Goal: Task Accomplishment & Management: Complete application form

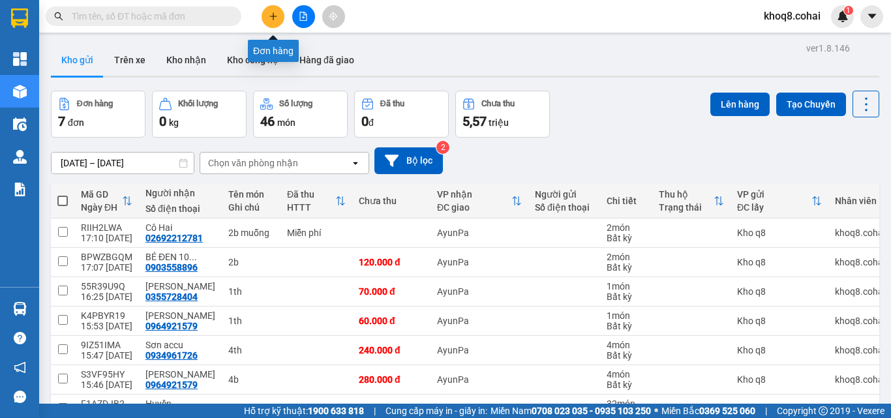
click at [271, 17] on icon "plus" at bounding box center [273, 16] width 9 height 9
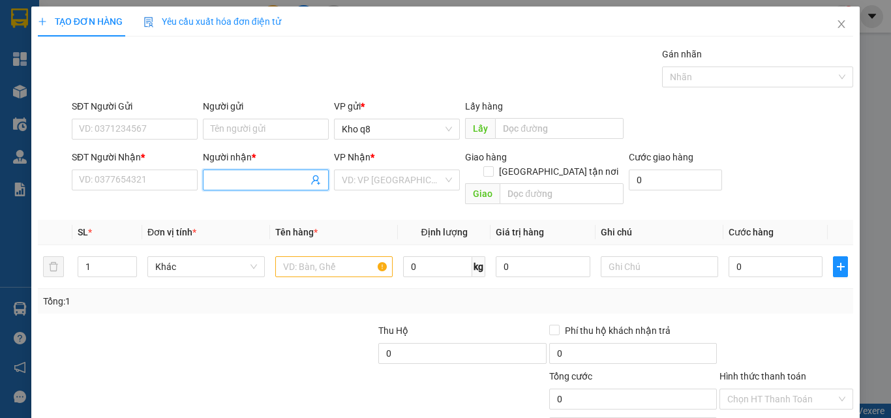
click at [232, 181] on input "Người nhận *" at bounding box center [259, 180] width 97 height 14
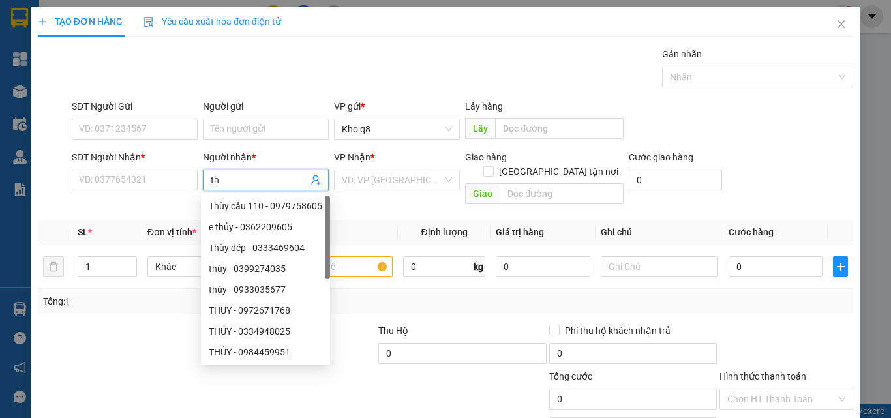
paste input "ùy"
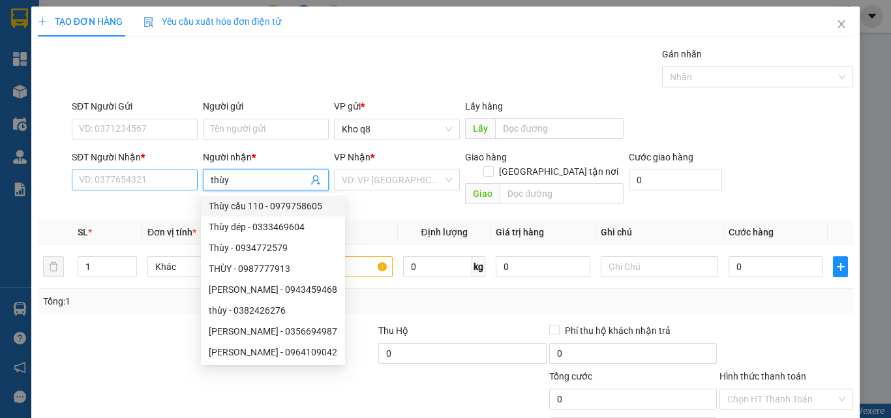
type input "thùy"
click at [114, 180] on input "SĐT Người Nhận *" at bounding box center [135, 180] width 126 height 21
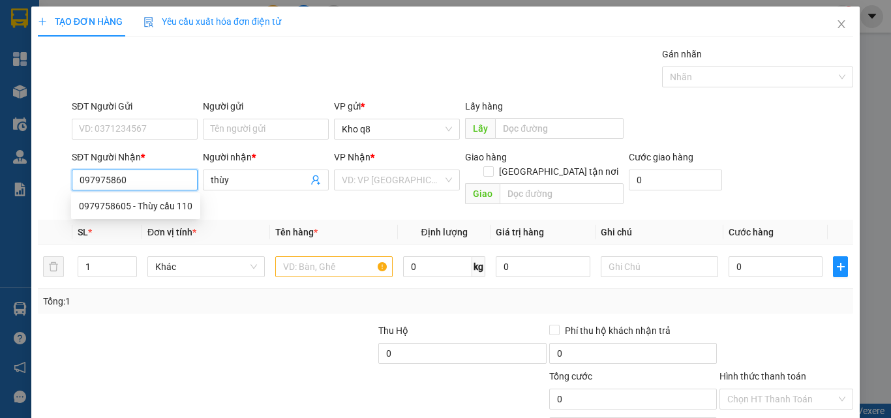
type input "0979758605"
click at [114, 206] on div "0979758605 - Thùy cầu 110" at bounding box center [135, 206] width 113 height 14
type input "Thùy cầu 110"
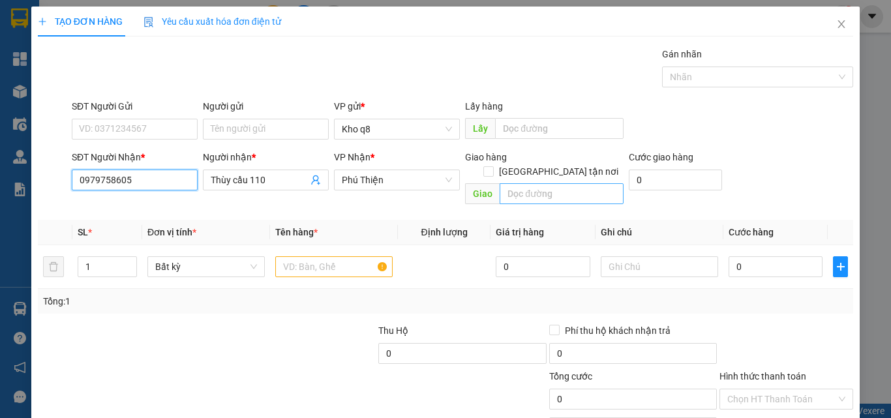
type input "0979758605"
click at [548, 183] on input "text" at bounding box center [561, 193] width 124 height 21
paste input "â"
paste input "ầu"
type input "YaLe cầu 110"
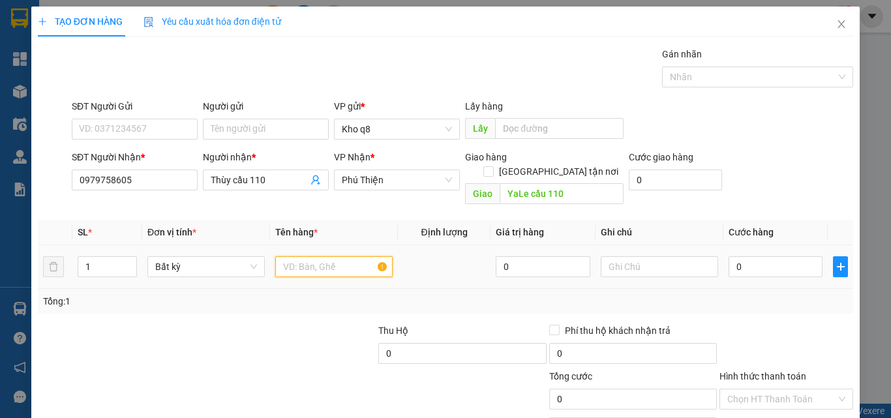
click at [307, 256] on input "text" at bounding box center [333, 266] width 117 height 21
type input "1th"
click at [747, 256] on input "0" at bounding box center [775, 266] width 94 height 21
type input "1"
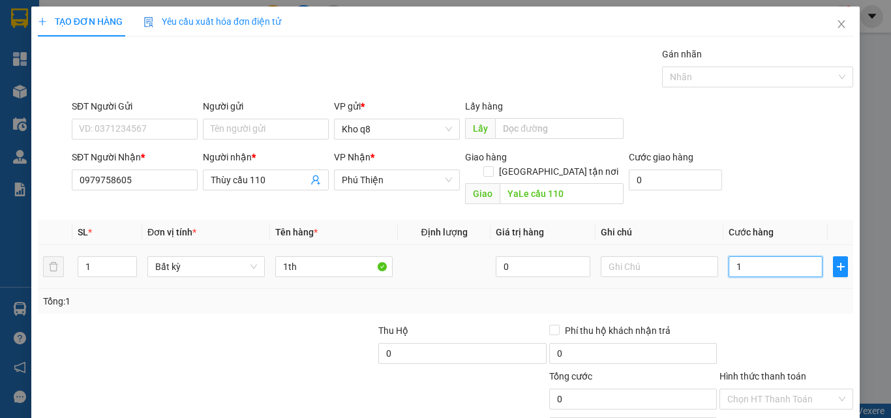
type input "1"
type input "12"
type input "120"
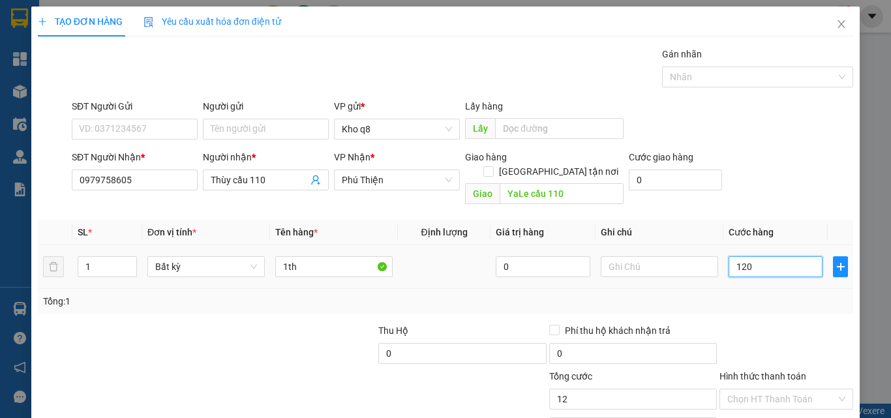
type input "120"
type input "120.000"
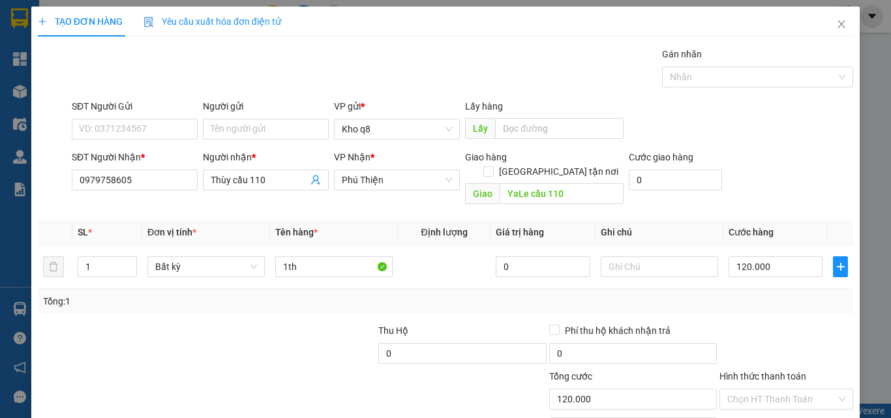
click at [443, 327] on div "Thu Hộ" at bounding box center [462, 333] width 168 height 20
click at [432, 343] on input "0" at bounding box center [462, 353] width 168 height 21
type input "2.720.000"
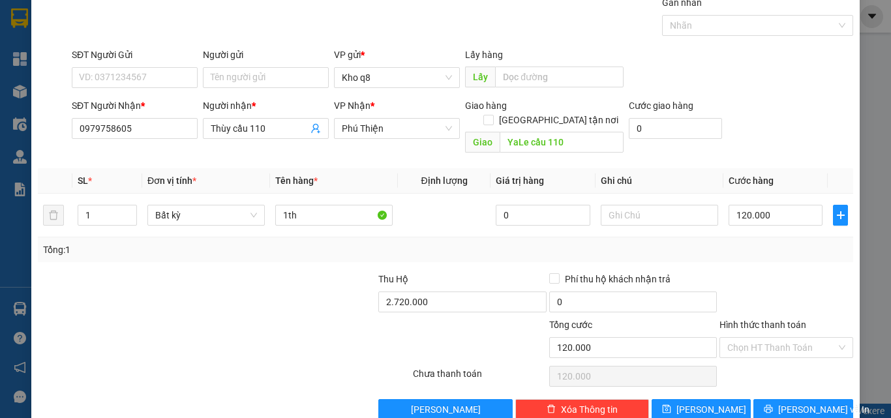
scroll to position [65, 0]
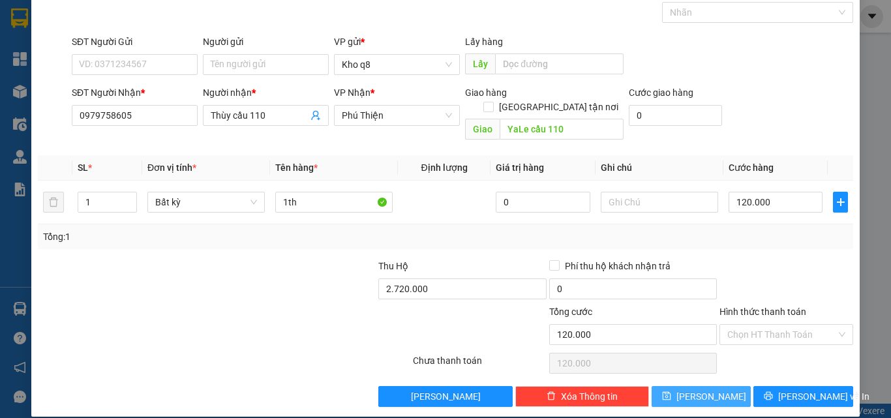
click at [691, 386] on button "[PERSON_NAME]" at bounding box center [701, 396] width 100 height 21
type input "0"
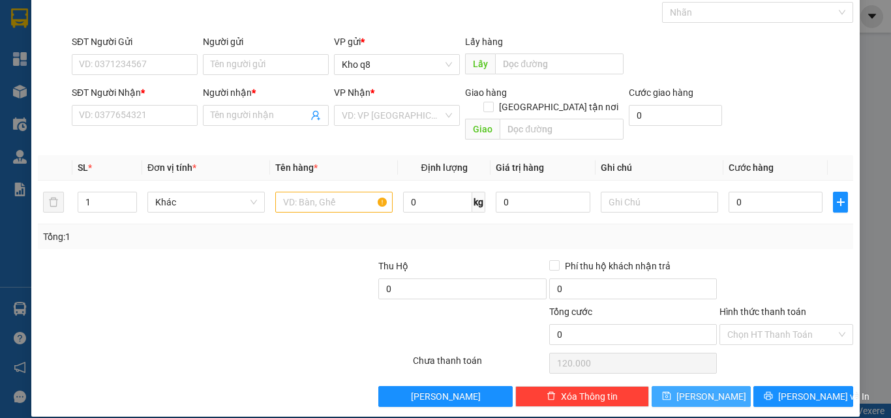
type input "0"
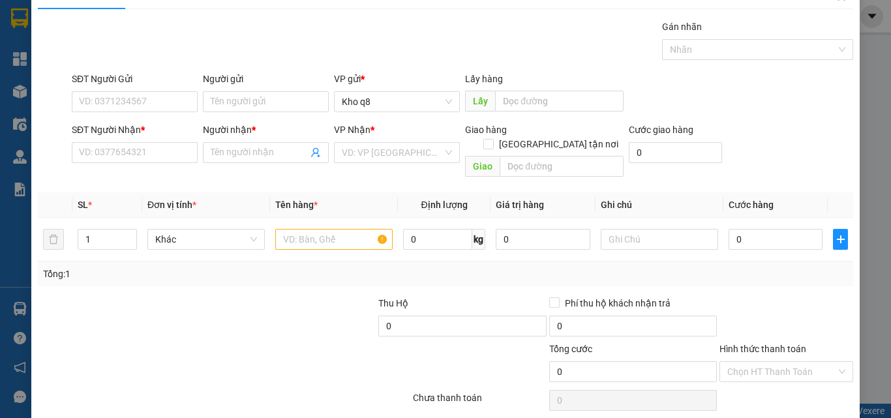
scroll to position [0, 0]
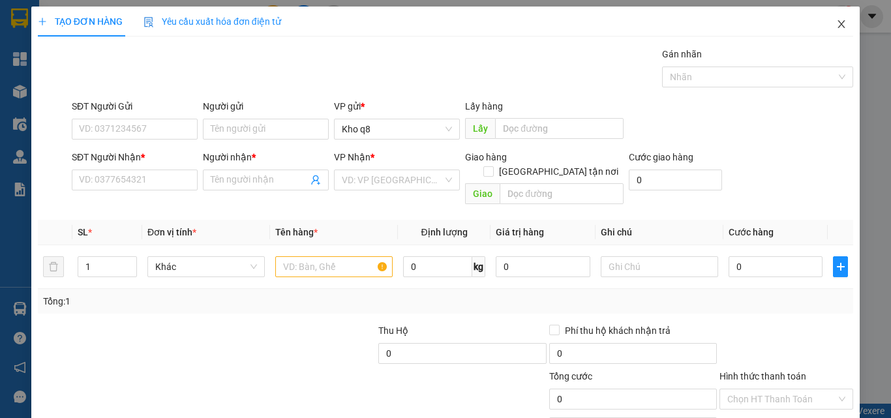
click at [838, 24] on icon "close" at bounding box center [841, 24] width 7 height 8
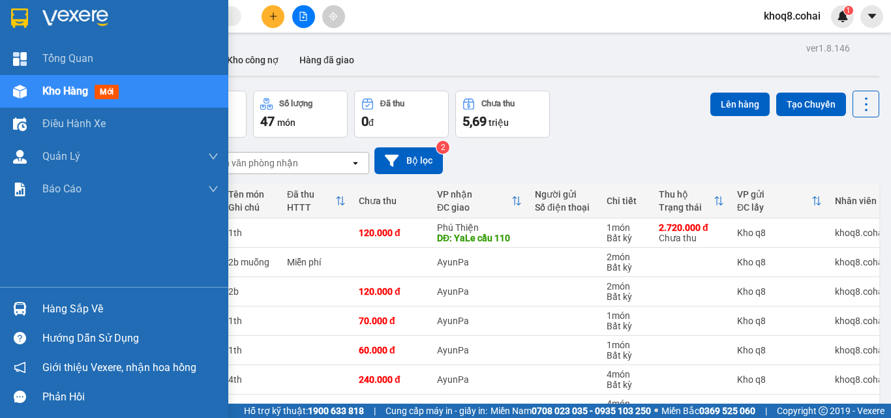
click at [23, 312] on img at bounding box center [20, 309] width 14 height 14
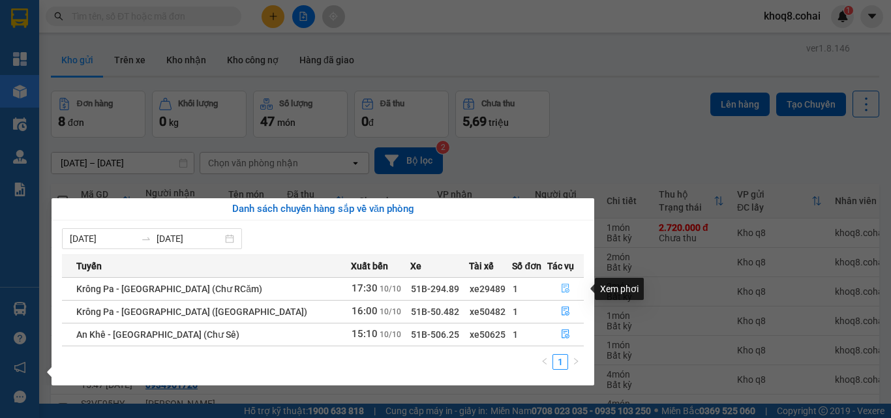
click at [561, 286] on icon "file-done" at bounding box center [565, 288] width 9 height 9
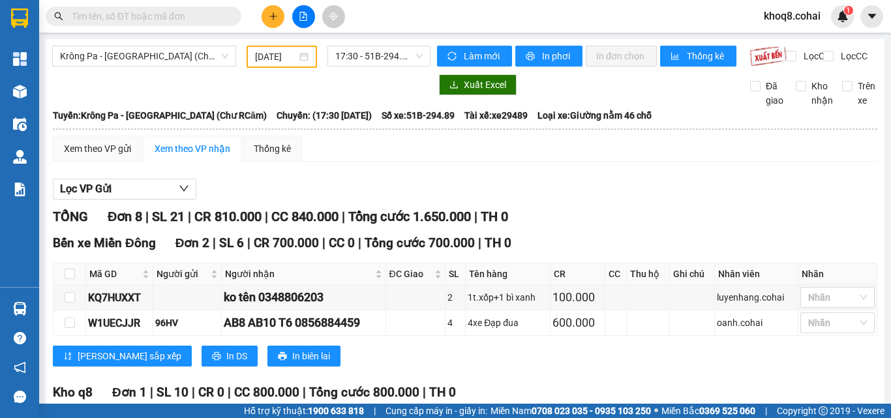
type input "[DATE]"
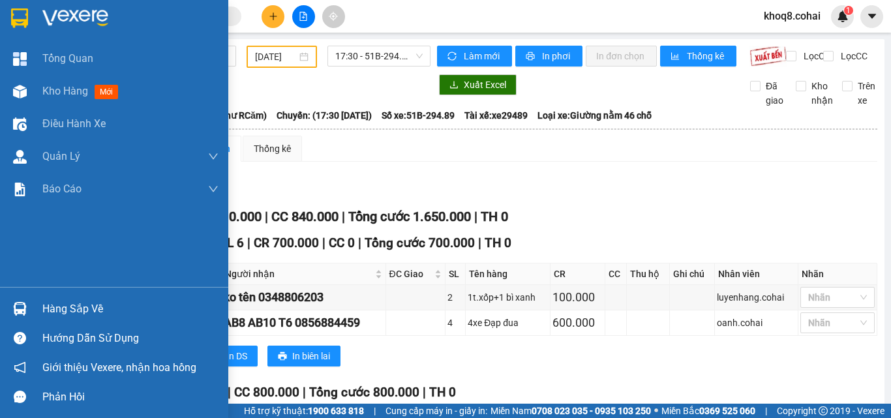
click at [18, 311] on img at bounding box center [20, 309] width 14 height 14
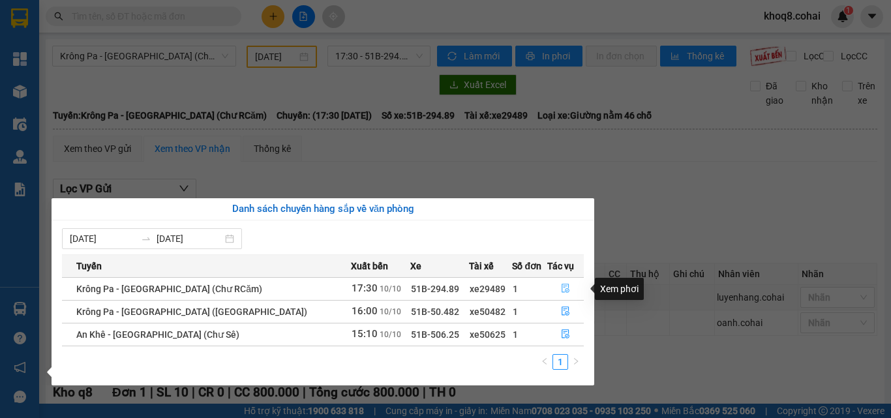
click at [563, 285] on icon "file-done" at bounding box center [565, 288] width 8 height 9
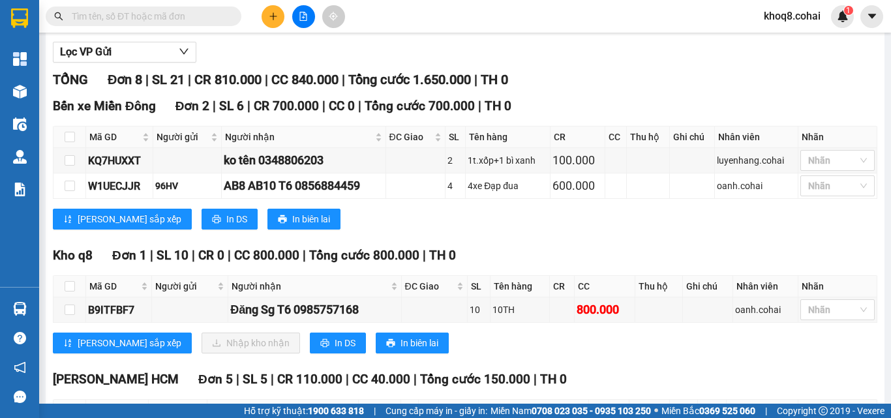
scroll to position [132, 0]
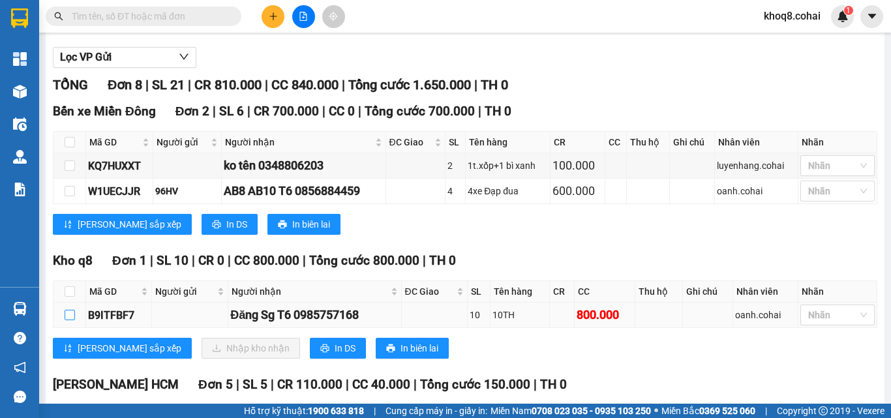
click at [68, 320] on input "checkbox" at bounding box center [70, 315] width 10 height 10
checkbox input "true"
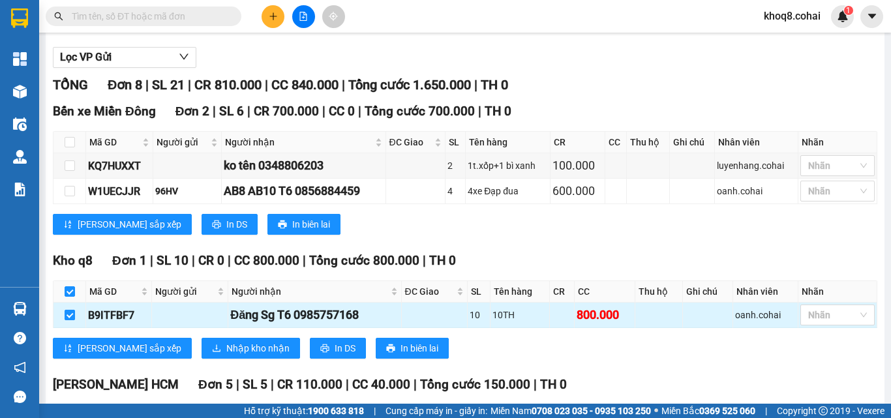
checkbox input "true"
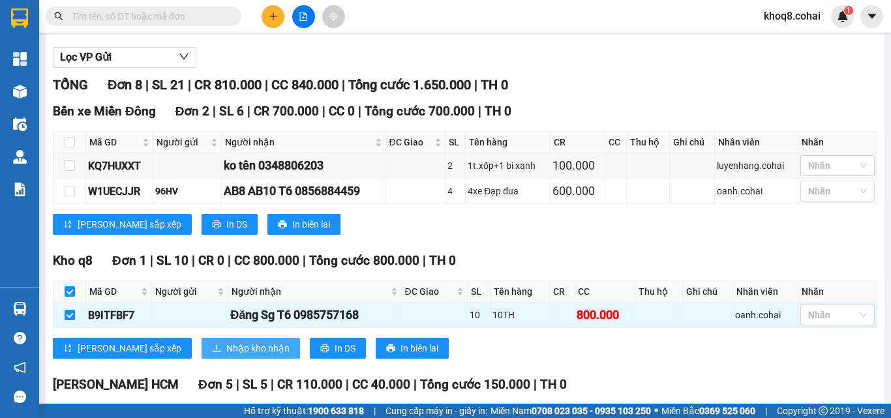
click at [226, 355] on span "Nhập kho nhận" at bounding box center [257, 348] width 63 height 14
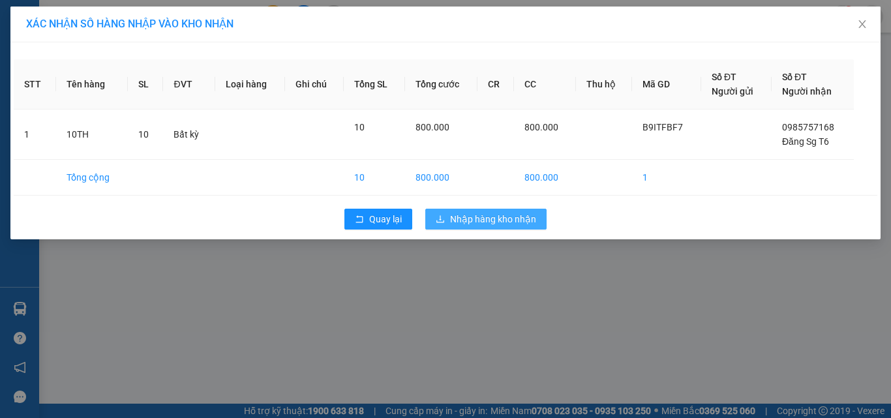
click at [488, 217] on span "Nhập hàng kho nhận" at bounding box center [493, 219] width 86 height 14
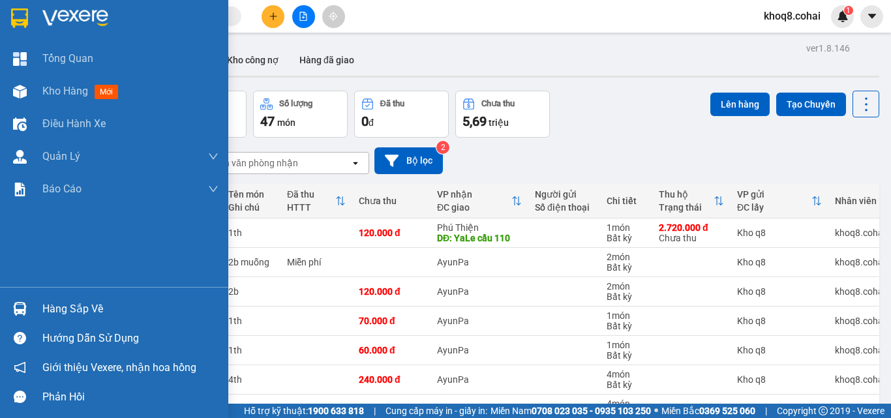
click at [20, 308] on img at bounding box center [20, 309] width 14 height 14
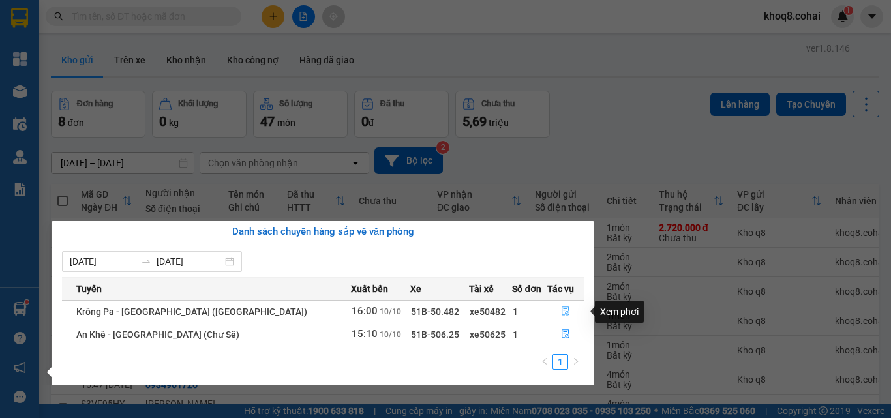
click at [561, 314] on icon "file-done" at bounding box center [565, 311] width 8 height 9
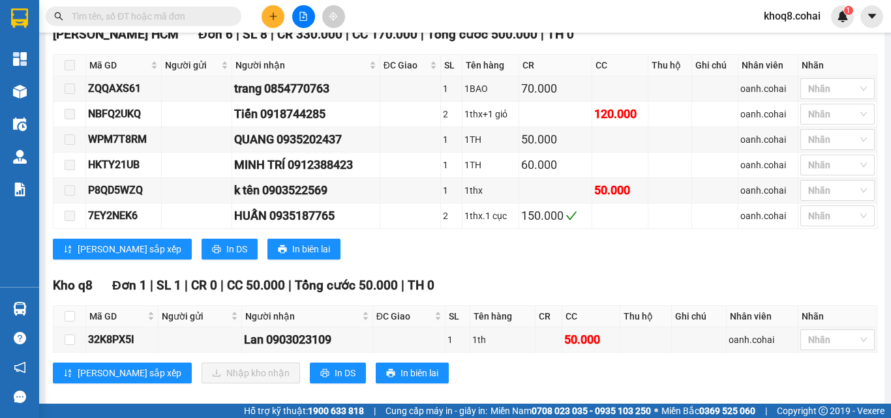
scroll to position [686, 0]
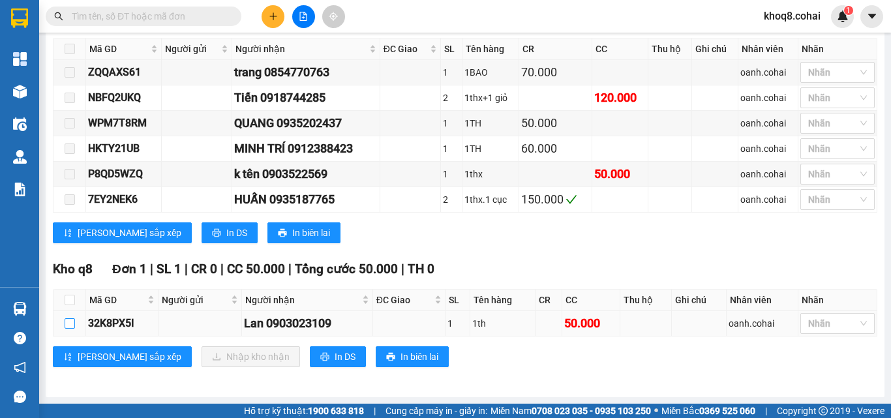
click at [70, 322] on input "checkbox" at bounding box center [70, 323] width 10 height 10
checkbox input "true"
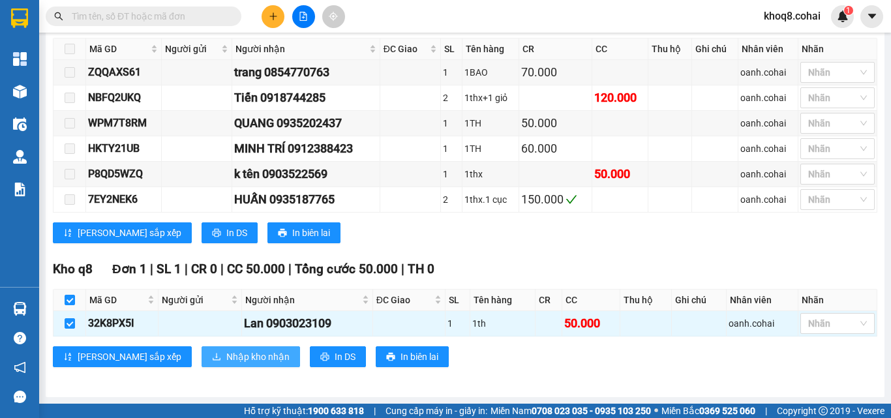
click at [226, 356] on span "Nhập kho nhận" at bounding box center [257, 356] width 63 height 14
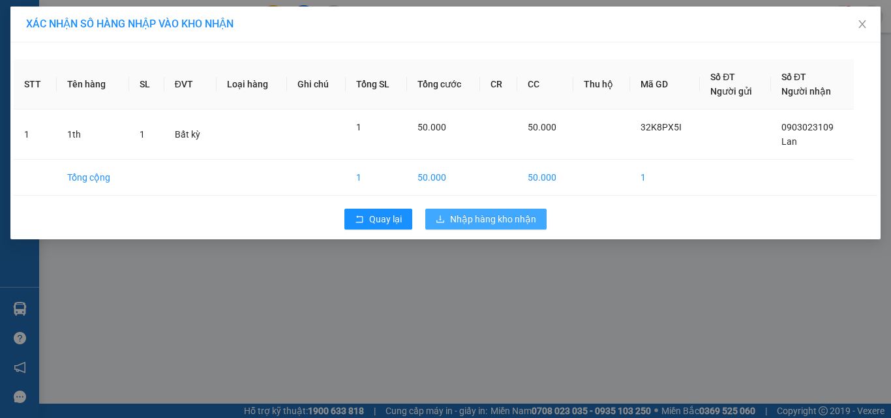
click at [503, 222] on span "Nhập hàng kho nhận" at bounding box center [493, 219] width 86 height 14
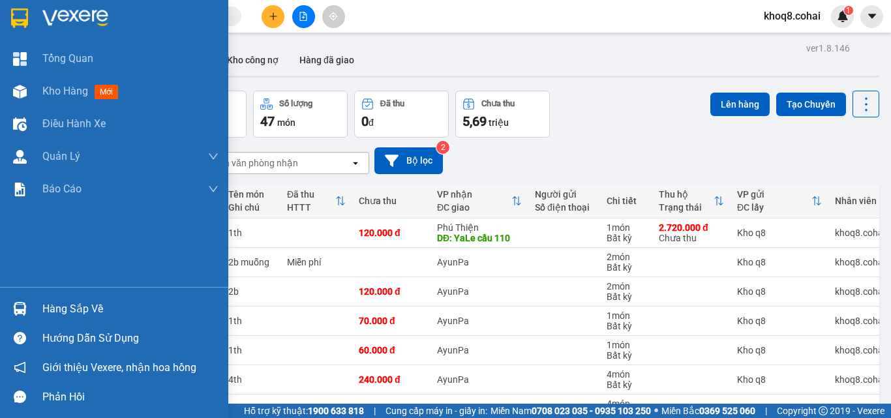
click at [20, 306] on img at bounding box center [20, 309] width 14 height 14
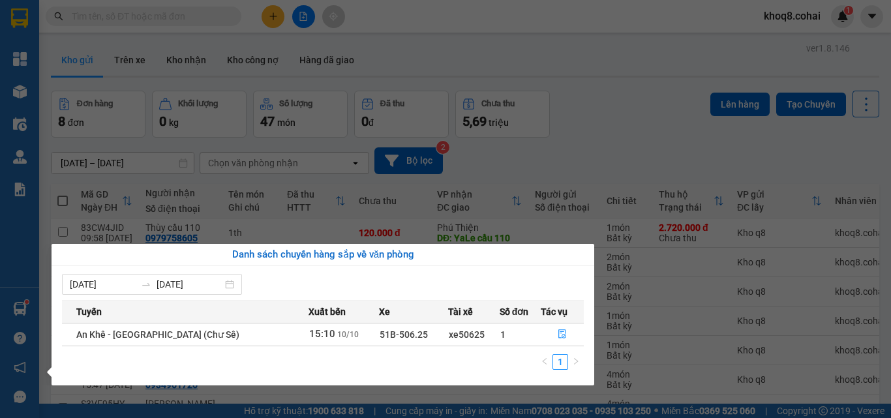
click at [540, 162] on section "Kết quả tìm kiếm ( 0 ) Bộ lọc Ngày tạo đơn gần nhất No Data khoq8.cohai 1 Tổng …" at bounding box center [445, 209] width 891 height 418
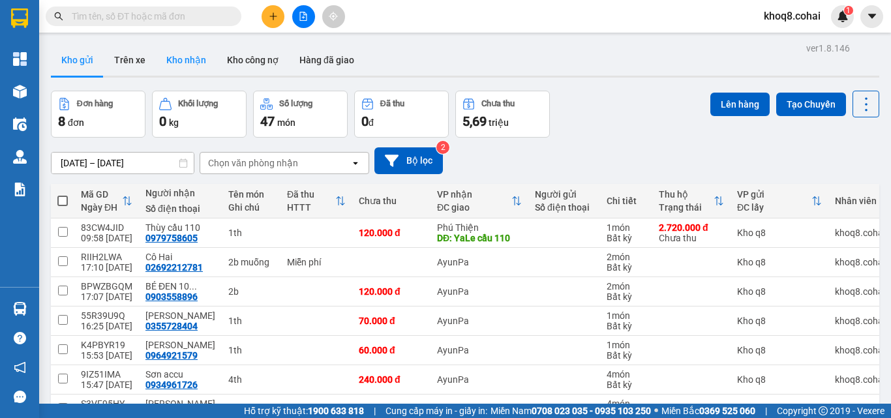
click at [183, 58] on button "Kho nhận" at bounding box center [186, 59] width 61 height 31
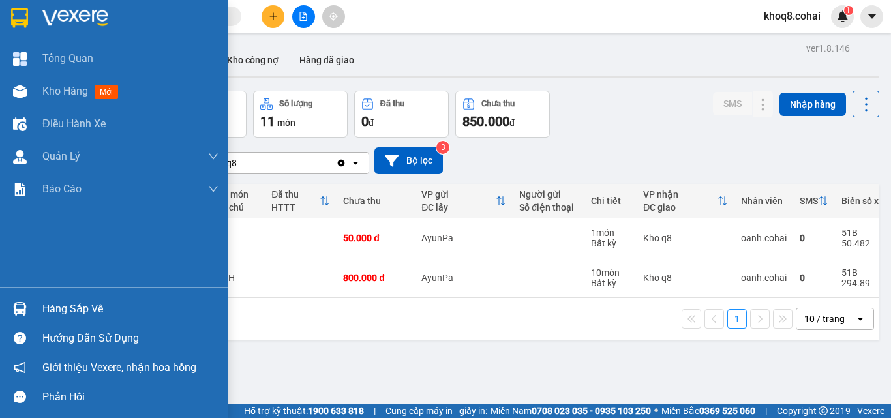
click at [25, 304] on img at bounding box center [20, 309] width 14 height 14
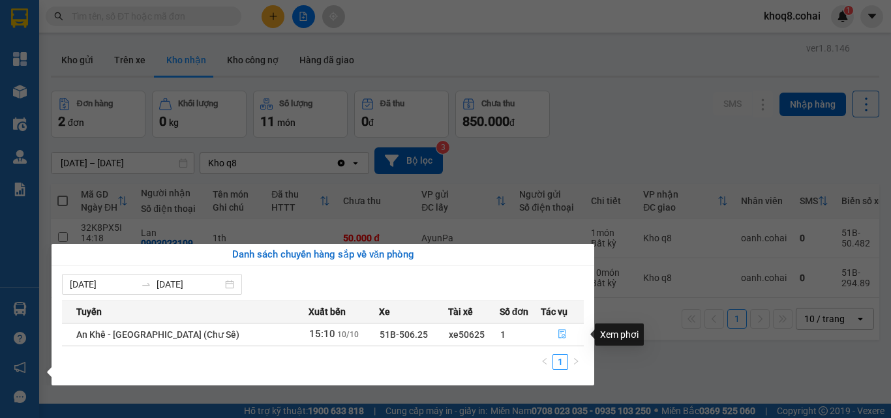
click at [559, 330] on icon "file-done" at bounding box center [562, 334] width 8 height 9
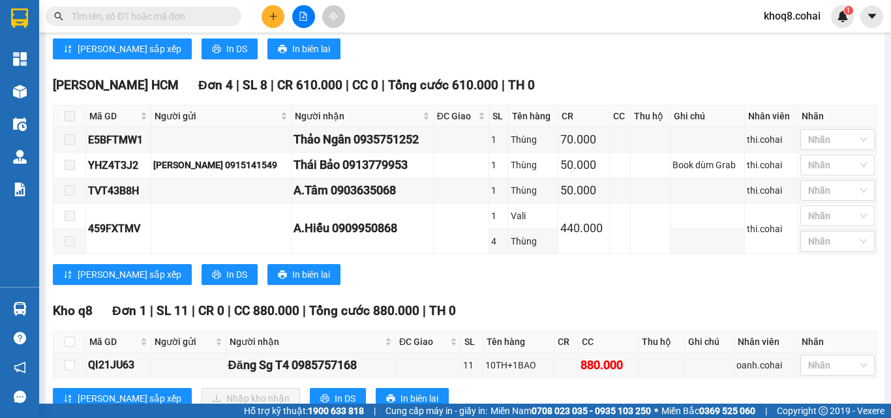
scroll to position [409, 0]
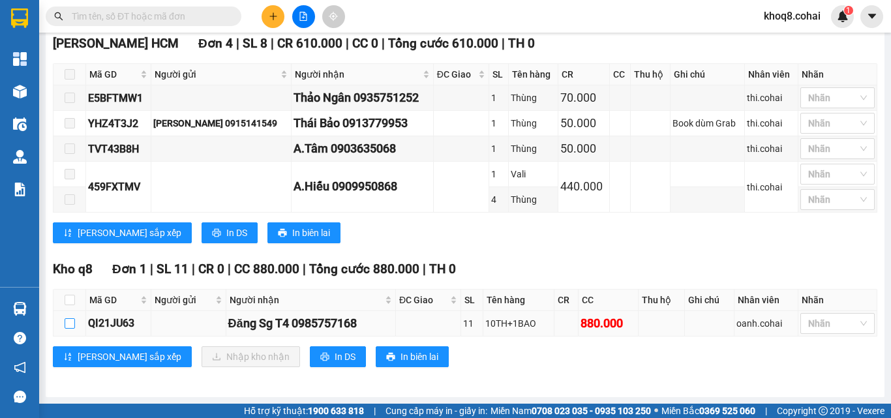
click at [73, 322] on input "checkbox" at bounding box center [70, 323] width 10 height 10
checkbox input "true"
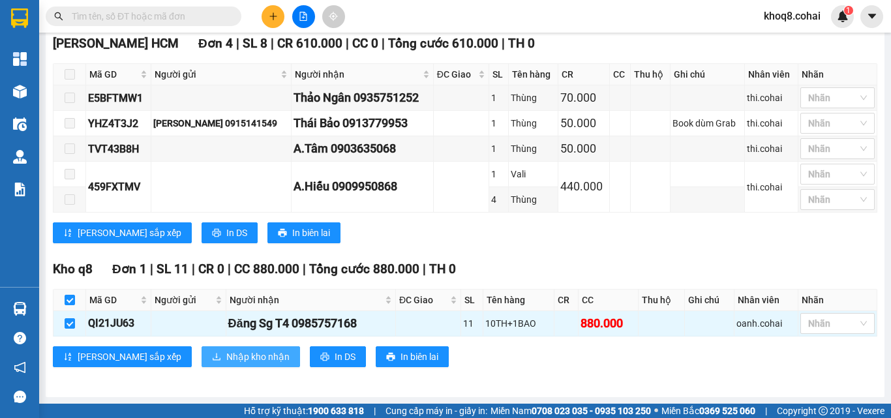
click at [226, 358] on span "Nhập kho nhận" at bounding box center [257, 356] width 63 height 14
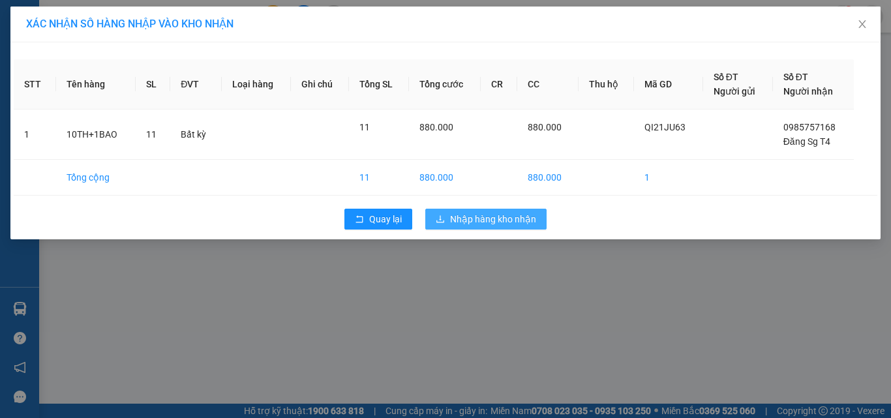
click at [507, 215] on span "Nhập hàng kho nhận" at bounding box center [493, 219] width 86 height 14
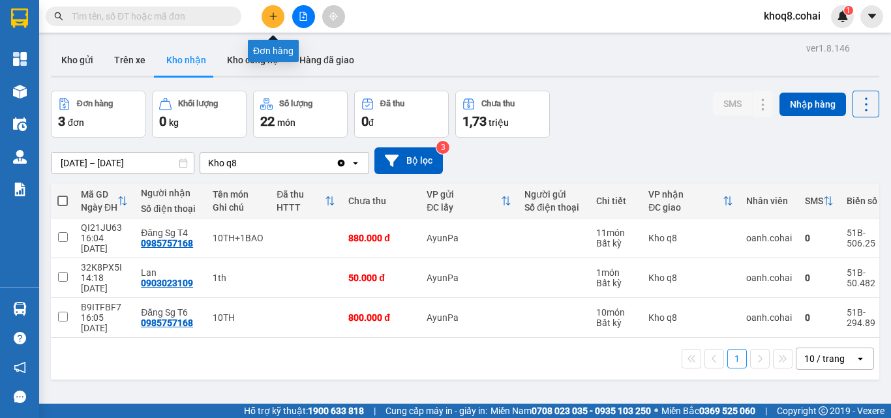
click at [275, 16] on icon "plus" at bounding box center [273, 16] width 9 height 9
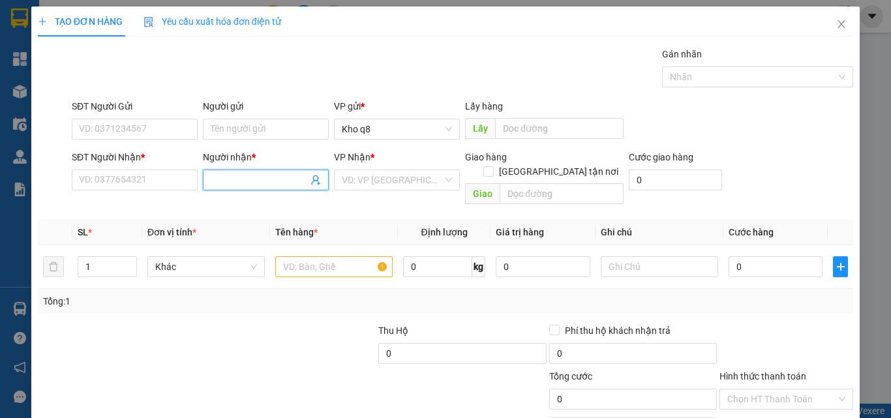
click at [248, 182] on input "Người nhận *" at bounding box center [259, 180] width 97 height 14
paste input "ạt"
type input "ni hạt"
click at [272, 207] on div "Ni hạt giống - 0932516191" at bounding box center [263, 206] width 109 height 14
type input "0932516191"
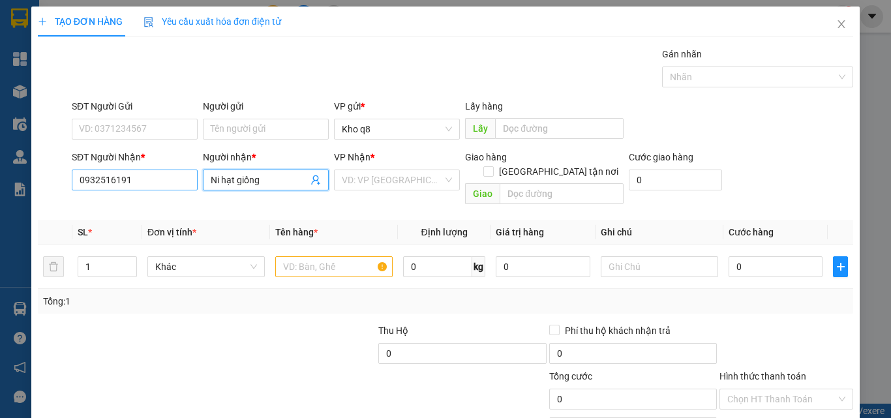
type input "Ni hạt giống"
click at [153, 177] on input "0932516191" at bounding box center [135, 180] width 126 height 21
type input "0932516191"
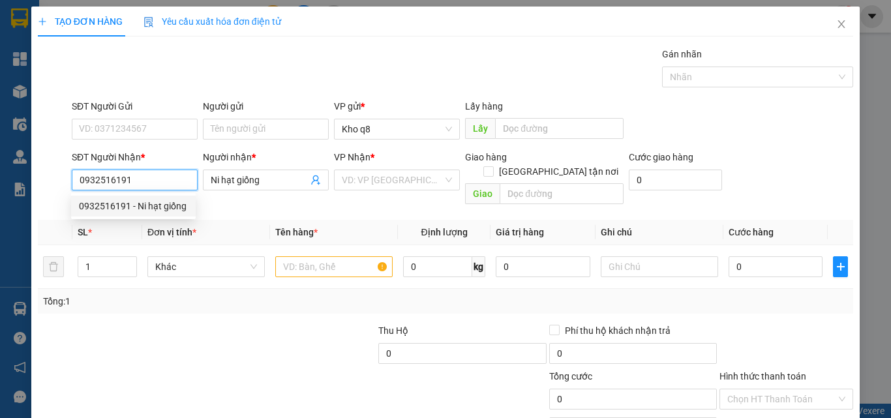
click at [116, 201] on div "0932516191 - Ni hạt giống" at bounding box center [133, 206] width 109 height 14
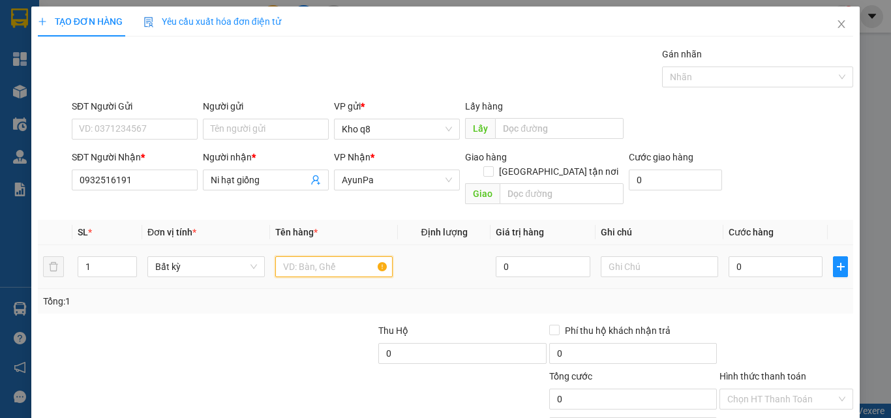
click at [304, 256] on input "text" at bounding box center [333, 266] width 117 height 21
type input "1b"
click at [754, 256] on input "0" at bounding box center [775, 266] width 94 height 21
type input "7"
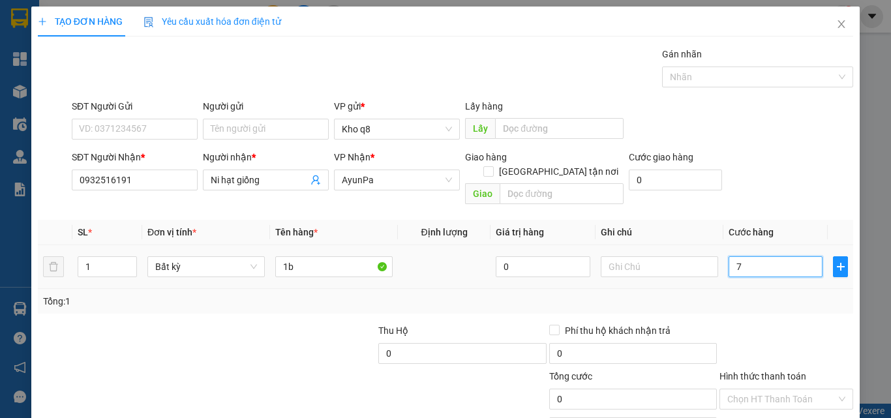
type input "7"
type input "70"
type input "70.000"
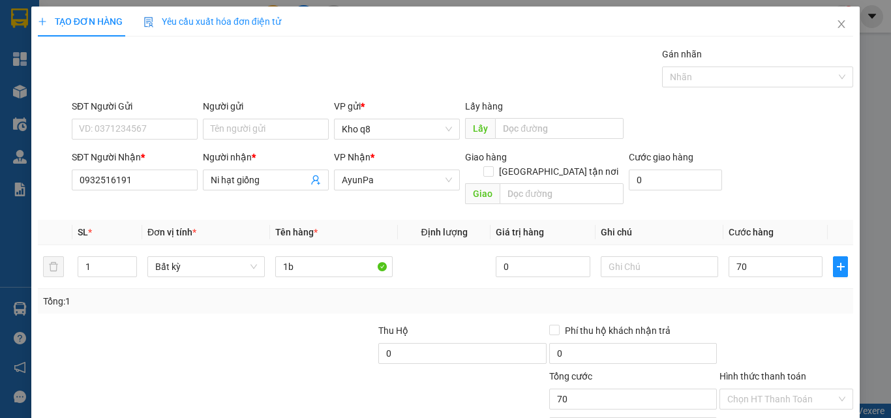
type input "70.000"
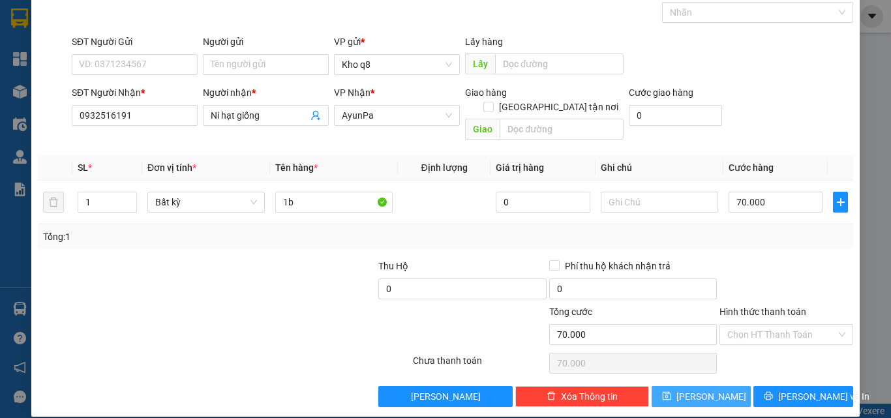
click at [681, 386] on button "[PERSON_NAME]" at bounding box center [701, 396] width 100 height 21
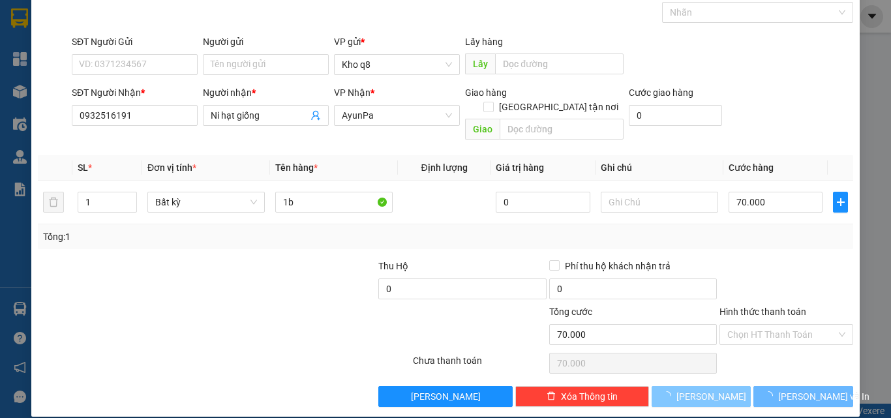
type input "0"
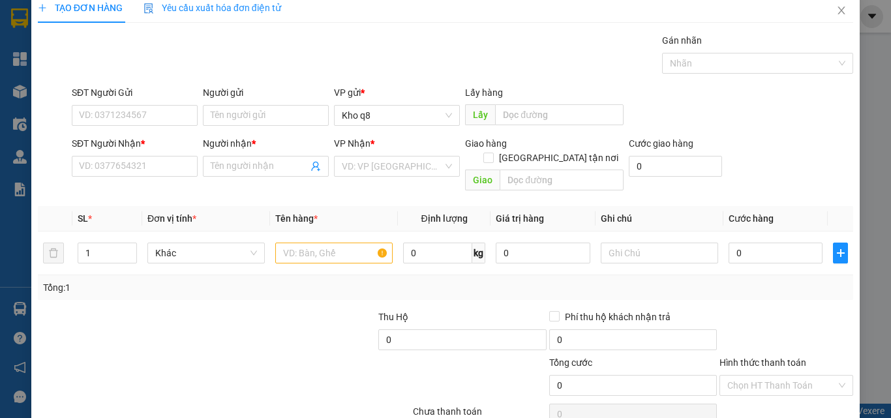
scroll to position [0, 0]
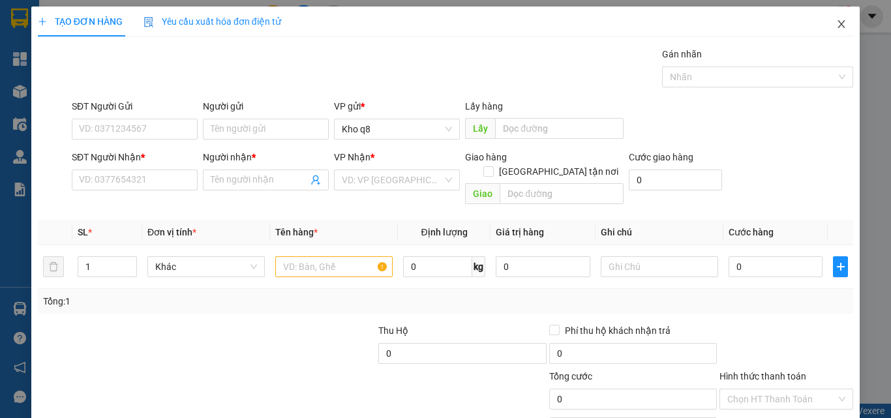
click at [836, 22] on icon "close" at bounding box center [841, 24] width 10 height 10
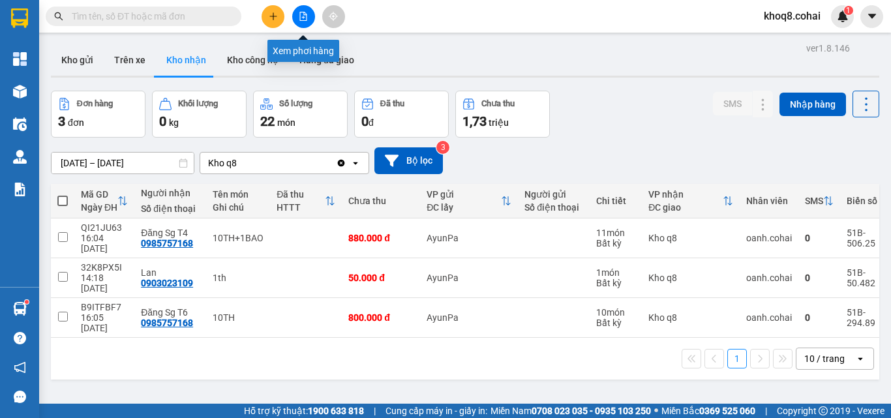
click at [299, 20] on icon "file-add" at bounding box center [303, 16] width 9 height 9
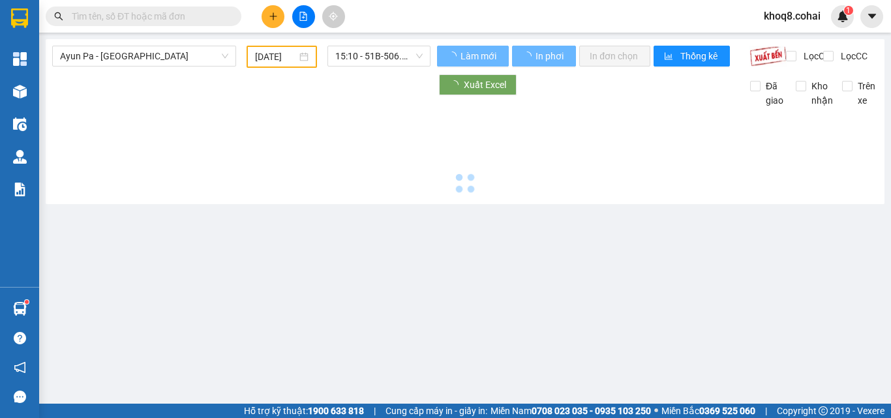
type input "[DATE]"
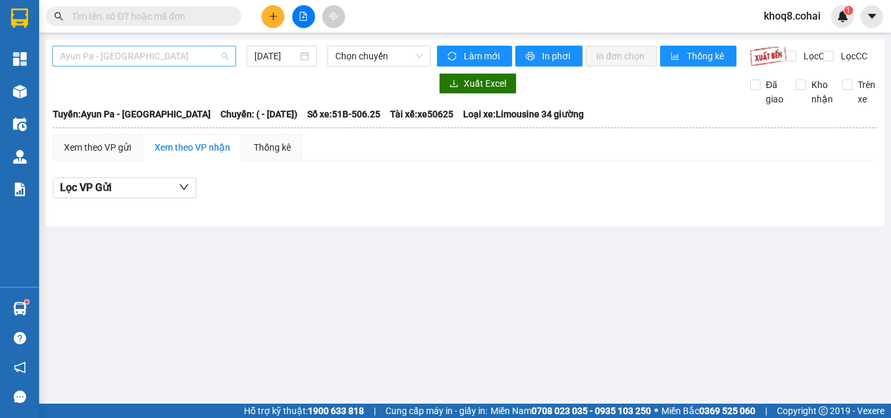
click at [172, 59] on span "Ayun Pa - [GEOGRAPHIC_DATA]" at bounding box center [144, 56] width 168 height 20
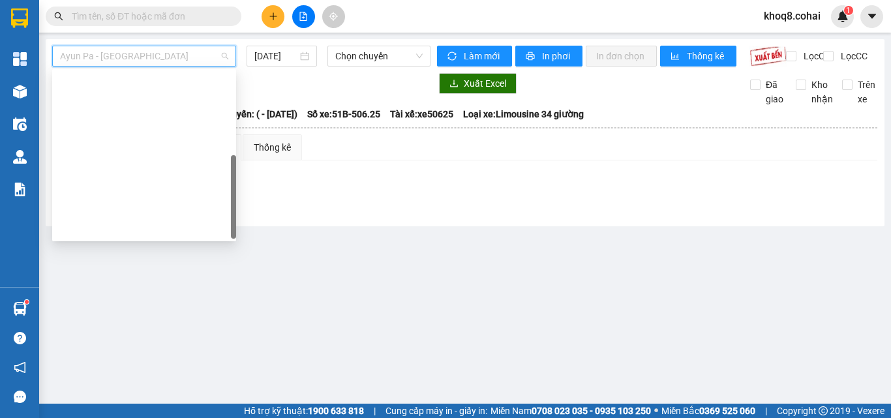
drag, startPoint x: 232, startPoint y: 80, endPoint x: 225, endPoint y: 247, distance: 167.7
click at [225, 247] on body "Kết quả tìm kiếm ( 0 ) Bộ lọc Ngày tạo đơn gần nhất No Data khoq8.cohai 1 Tổng …" at bounding box center [445, 209] width 891 height 418
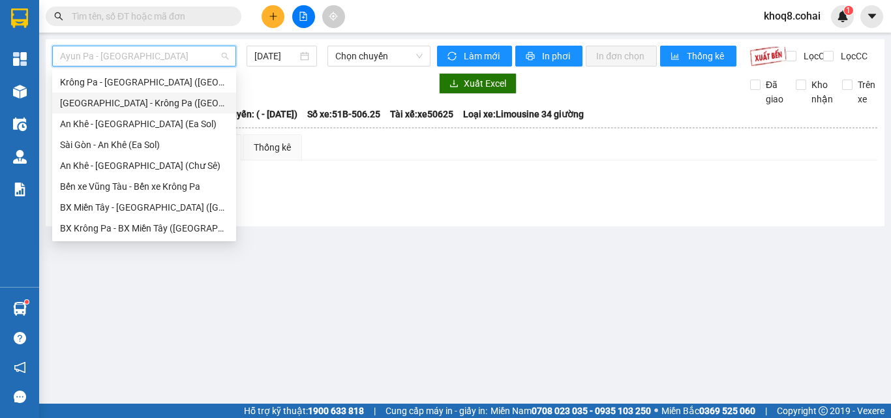
click at [121, 98] on div "[GEOGRAPHIC_DATA] - Krông Pa ([GEOGRAPHIC_DATA])" at bounding box center [144, 103] width 168 height 14
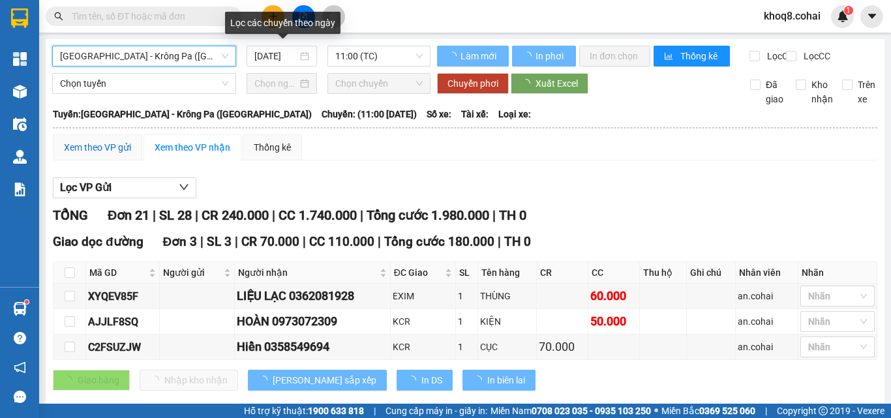
click at [102, 155] on div "Xem theo VP gửi" at bounding box center [97, 147] width 67 height 14
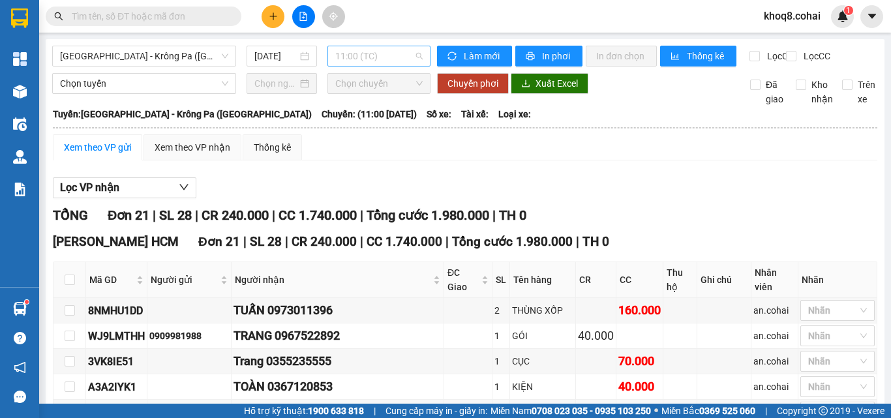
click at [377, 53] on span "11:00 (TC)" at bounding box center [378, 56] width 87 height 20
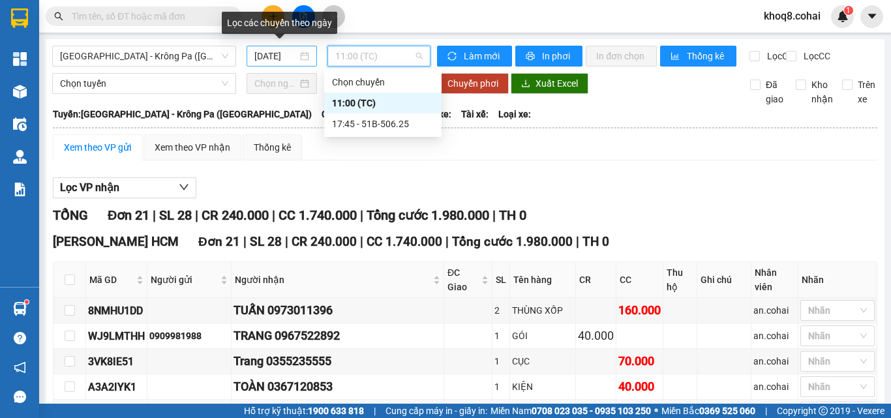
click at [269, 52] on input "[DATE]" at bounding box center [275, 56] width 43 height 14
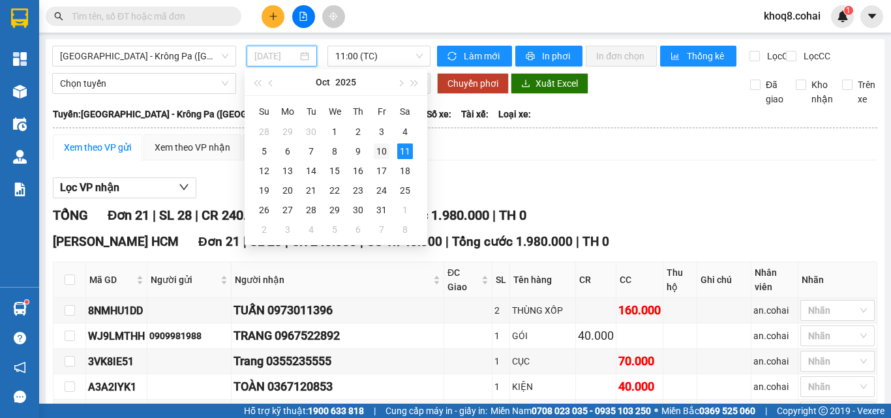
click at [382, 150] on div "10" at bounding box center [382, 151] width 16 height 16
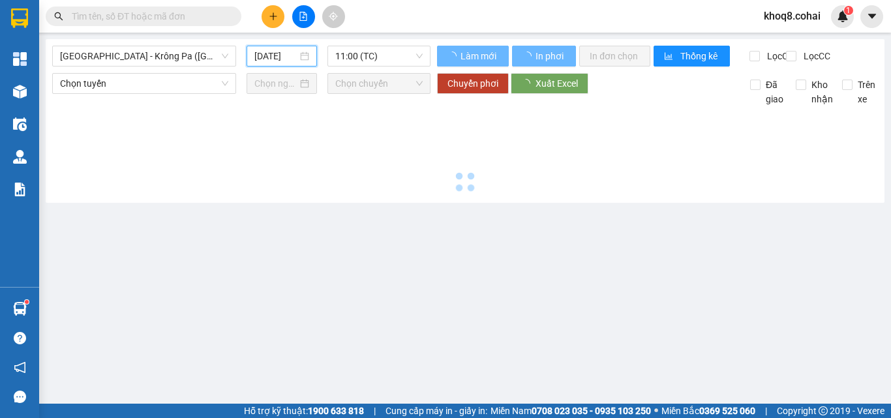
type input "[DATE]"
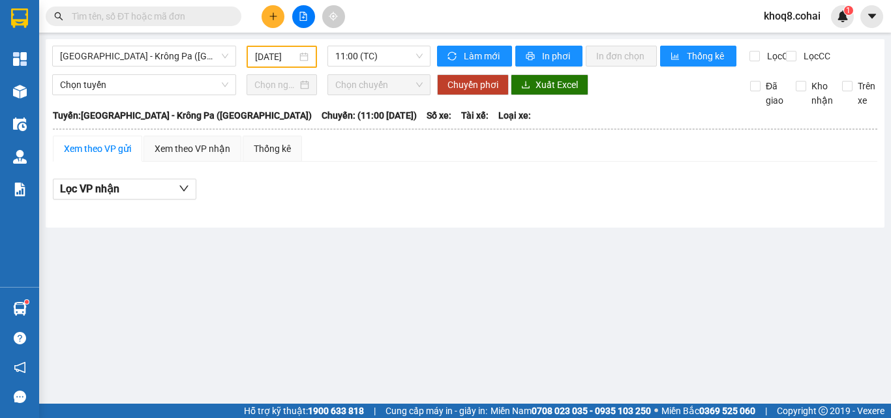
click at [158, 22] on input "text" at bounding box center [149, 16] width 154 height 14
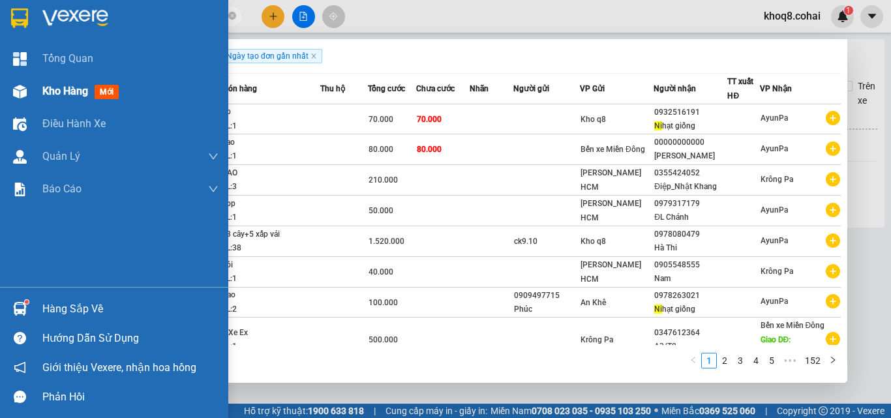
type input "ni"
click at [24, 88] on img at bounding box center [20, 92] width 14 height 14
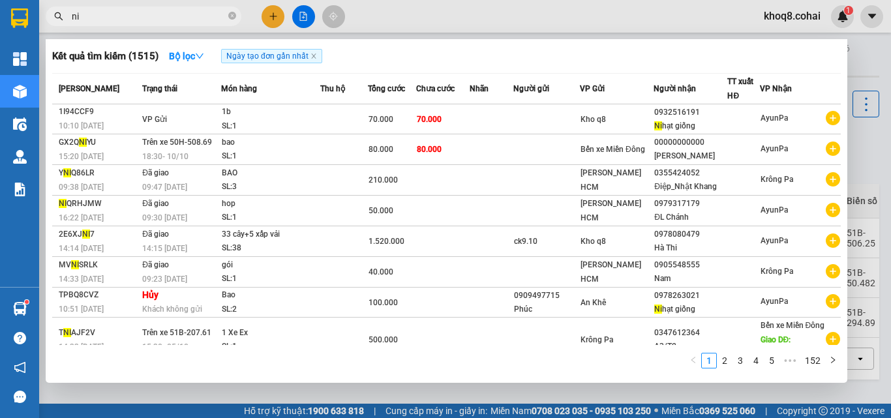
click at [872, 158] on div at bounding box center [445, 209] width 891 height 418
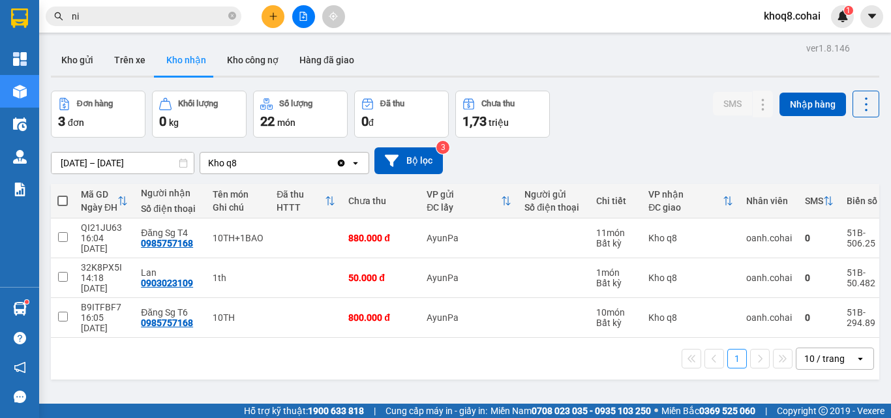
click at [822, 352] on div "10 / trang" at bounding box center [824, 358] width 40 height 13
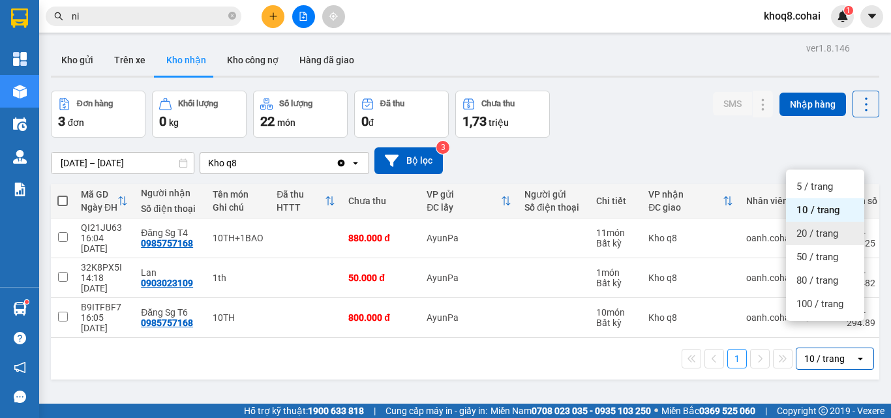
click at [814, 233] on span "20 / trang" at bounding box center [817, 233] width 42 height 13
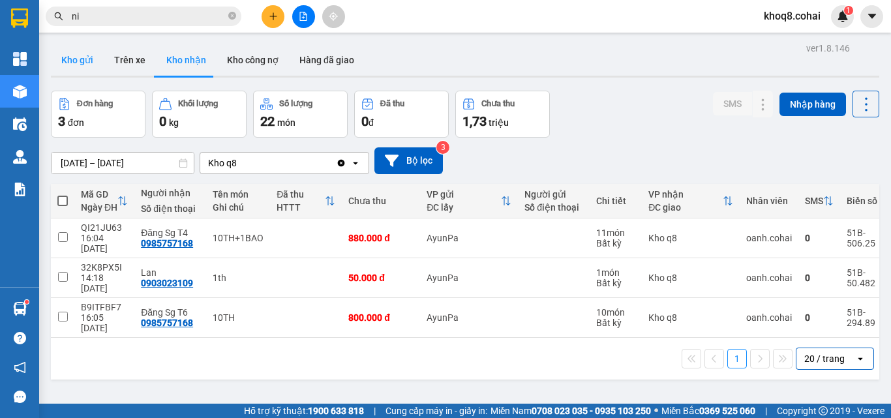
click at [78, 56] on button "Kho gửi" at bounding box center [77, 59] width 53 height 31
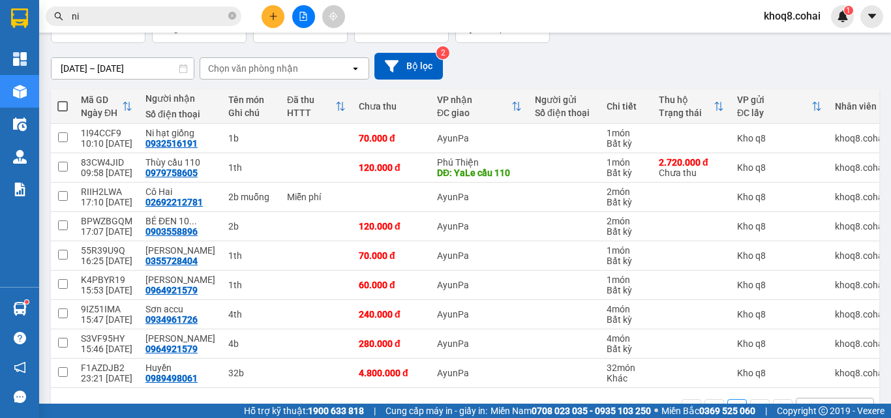
scroll to position [116, 0]
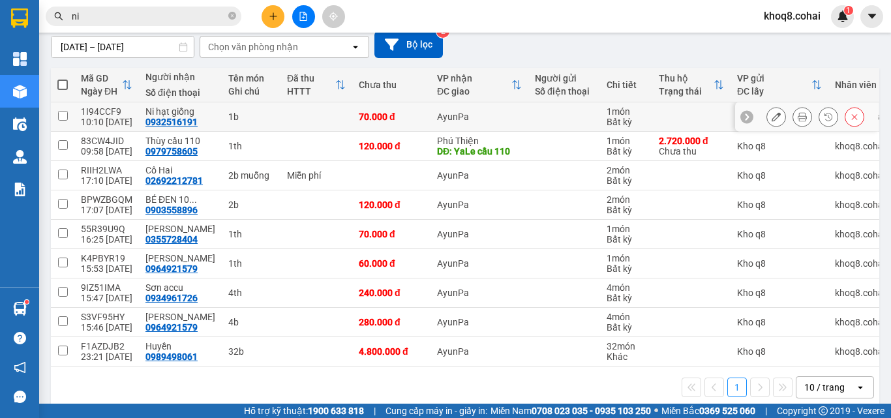
click at [175, 117] on div "0932516191" at bounding box center [171, 122] width 52 height 10
click at [241, 117] on div "1b" at bounding box center [251, 116] width 46 height 10
checkbox input "true"
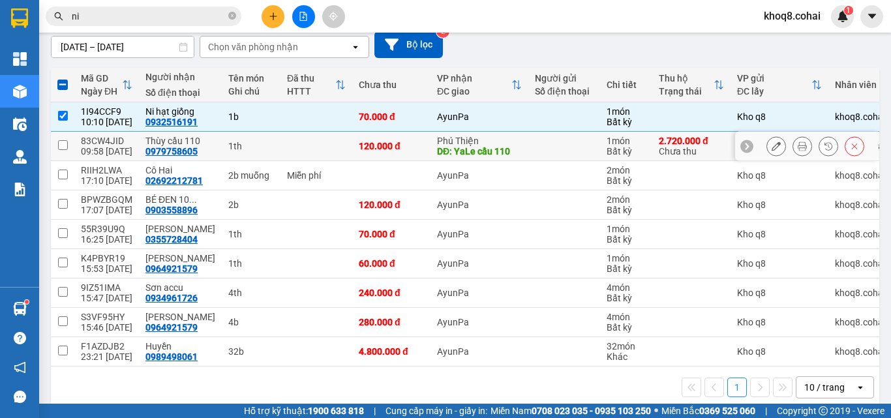
click at [243, 146] on div "1th" at bounding box center [251, 146] width 46 height 10
checkbox input "true"
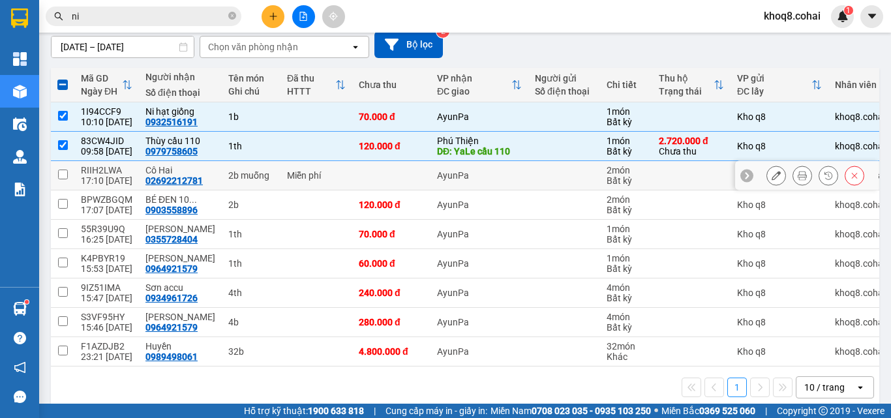
click at [262, 176] on td "2b muỗng" at bounding box center [251, 175] width 59 height 29
checkbox input "true"
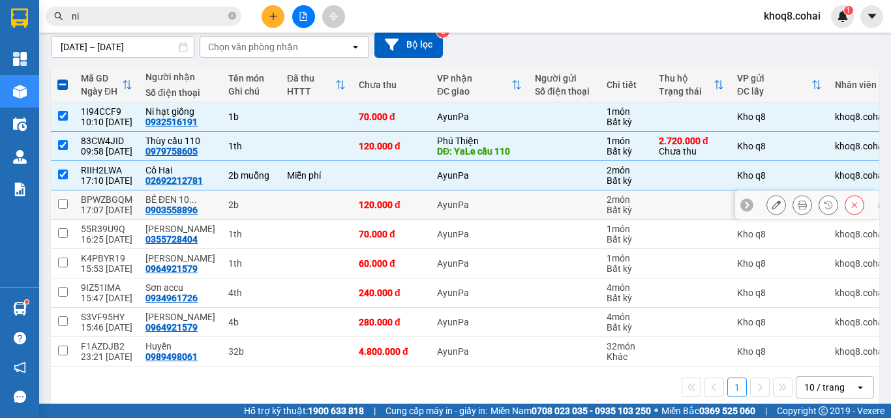
click at [233, 201] on div "2b" at bounding box center [251, 205] width 46 height 10
checkbox input "true"
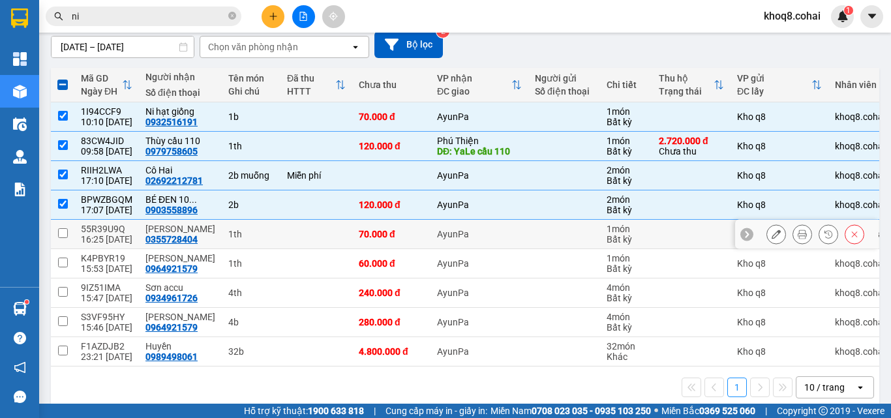
click at [233, 229] on div "1th" at bounding box center [251, 234] width 46 height 10
checkbox input "true"
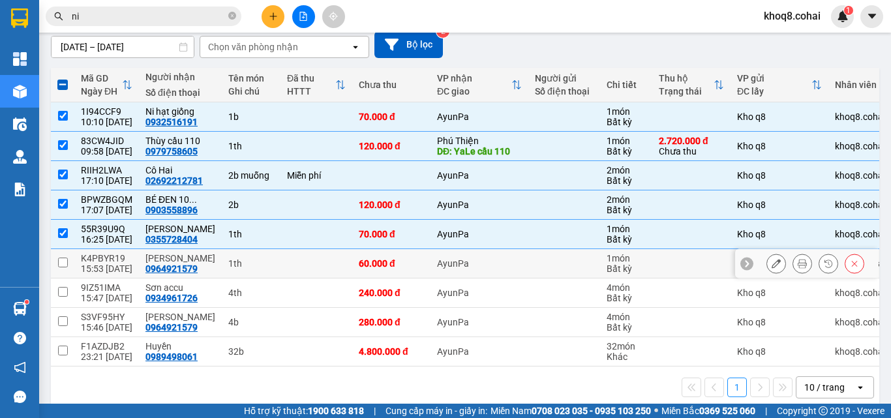
click at [232, 263] on div "1th" at bounding box center [251, 263] width 46 height 10
checkbox input "true"
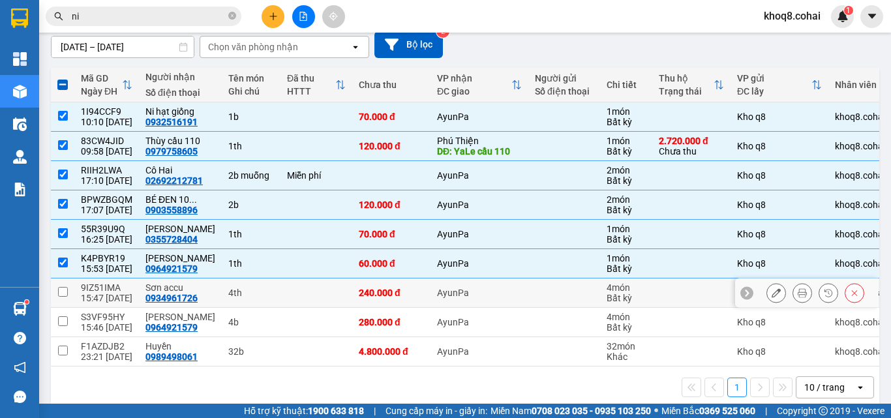
click at [231, 297] on div "4th" at bounding box center [251, 293] width 46 height 10
checkbox input "true"
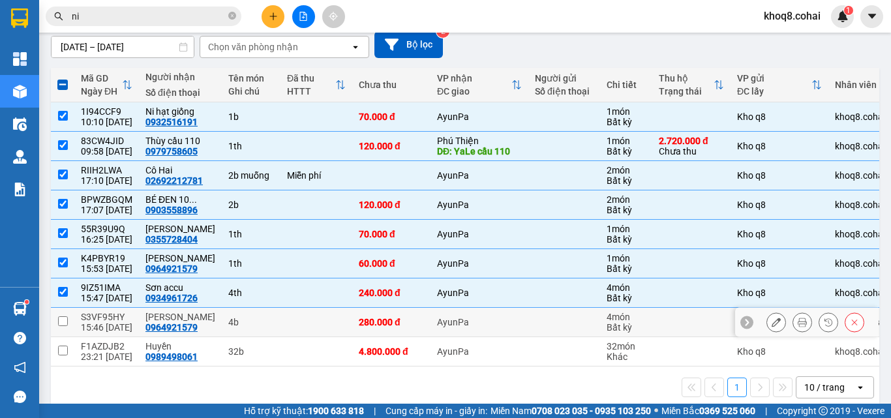
click at [235, 323] on div "4b" at bounding box center [251, 322] width 46 height 10
checkbox input "true"
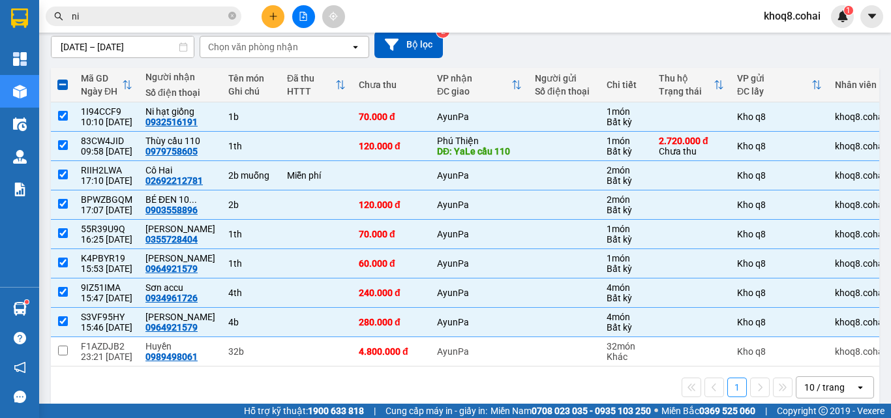
scroll to position [0, 0]
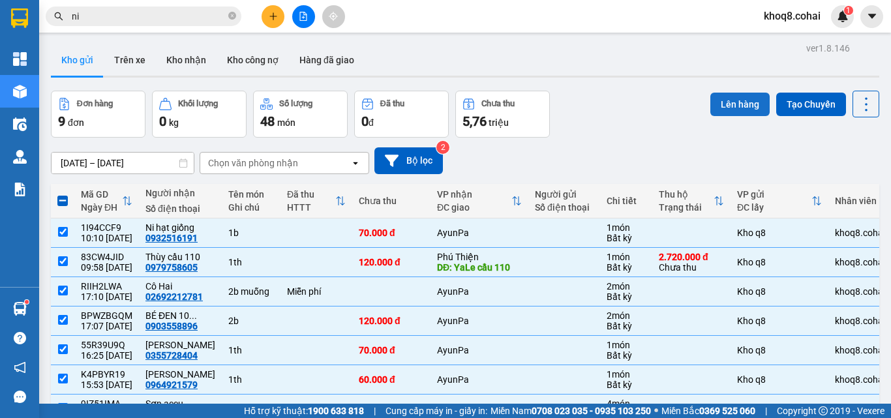
click at [724, 104] on button "Lên hàng" at bounding box center [739, 104] width 59 height 23
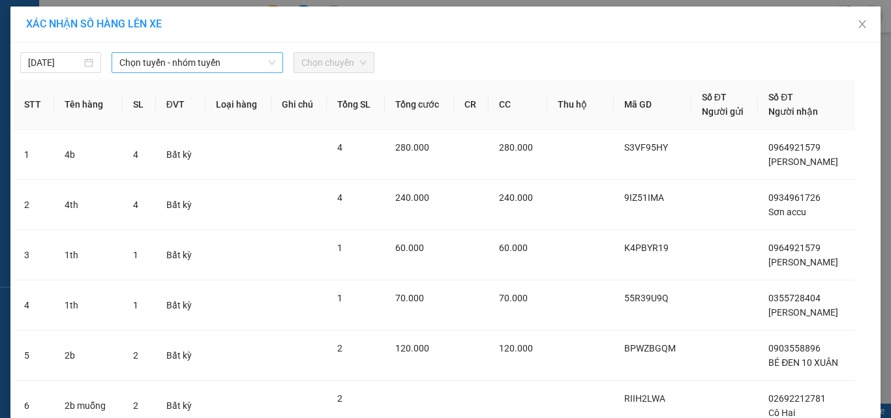
click at [183, 61] on span "Chọn tuyến - nhóm tuyến" at bounding box center [197, 63] width 156 height 20
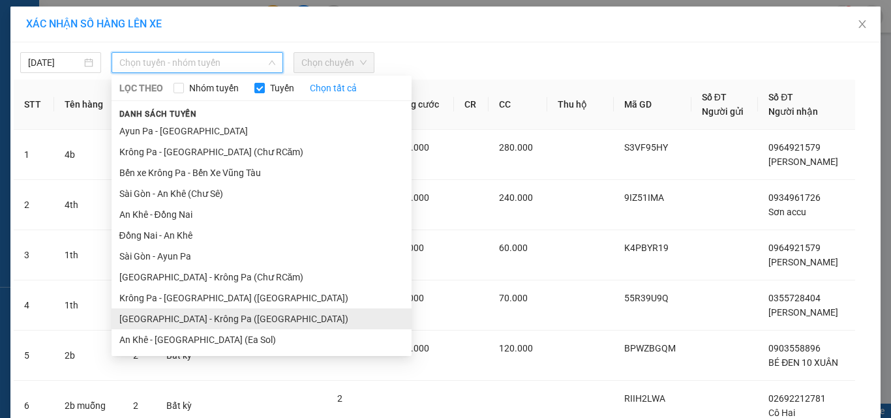
click at [160, 315] on li "[GEOGRAPHIC_DATA] - Krông Pa ([GEOGRAPHIC_DATA])" at bounding box center [261, 318] width 300 height 21
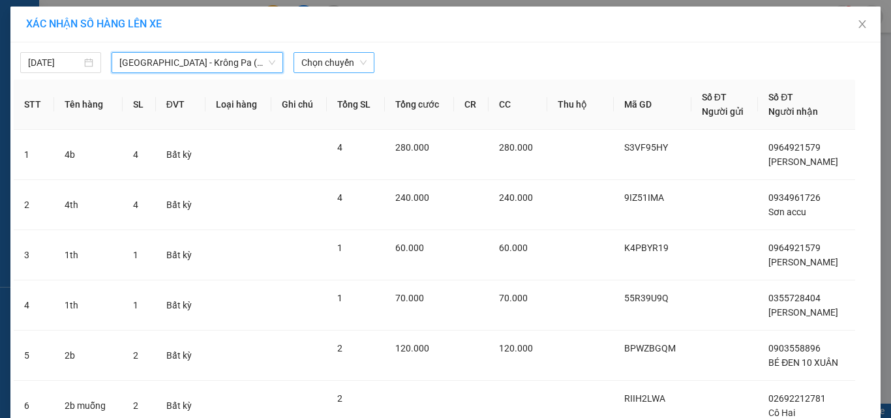
click at [325, 53] on span "Chọn chuyến" at bounding box center [333, 63] width 65 height 20
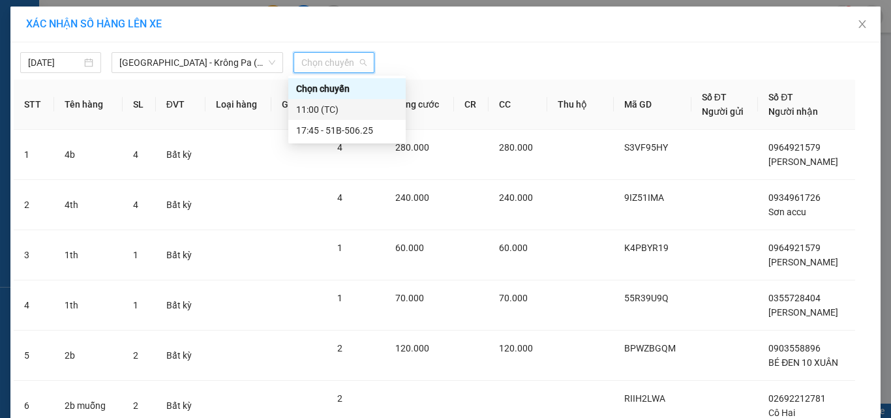
click at [316, 108] on div "11:00 (TC)" at bounding box center [347, 109] width 102 height 14
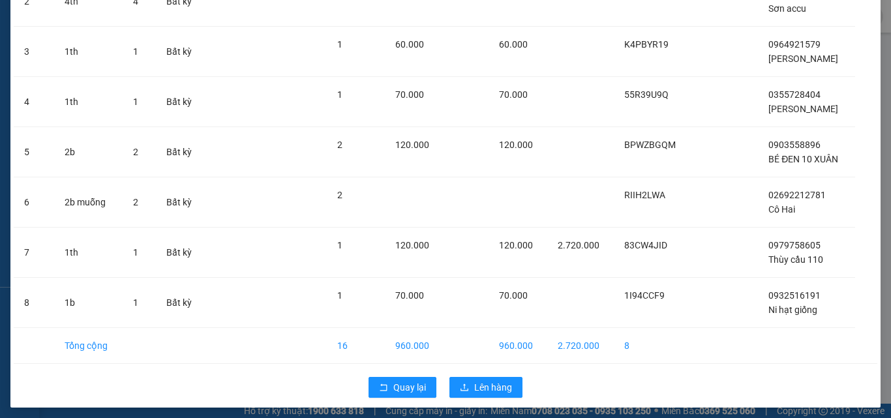
scroll to position [216, 0]
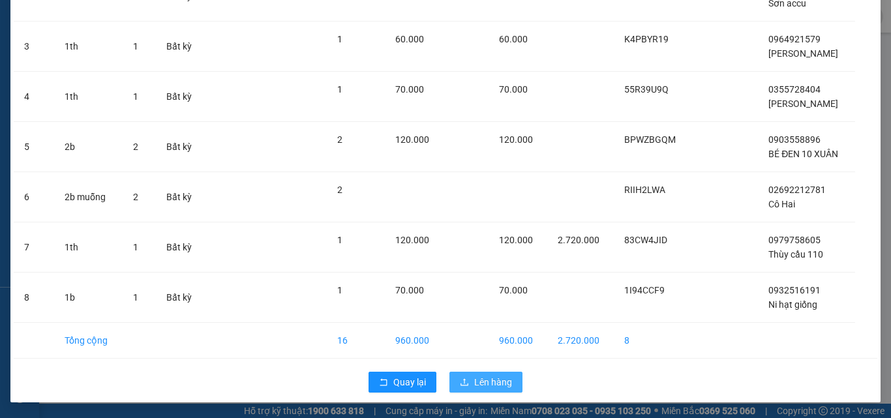
click at [488, 378] on span "Lên hàng" at bounding box center [493, 382] width 38 height 14
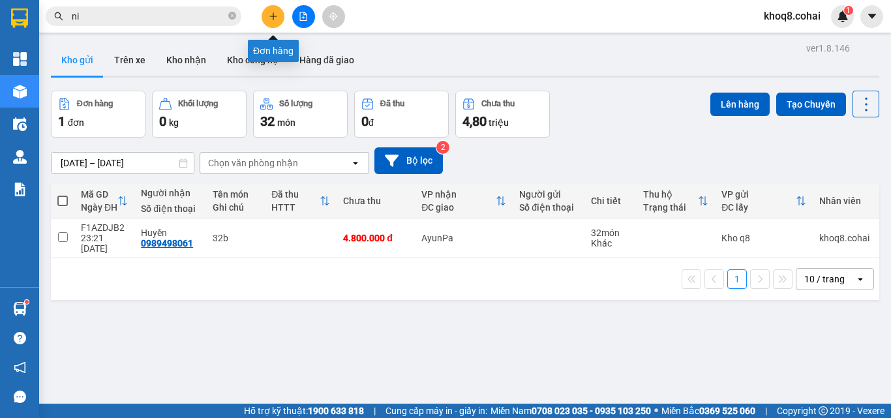
click at [273, 15] on icon "plus" at bounding box center [273, 15] width 1 height 7
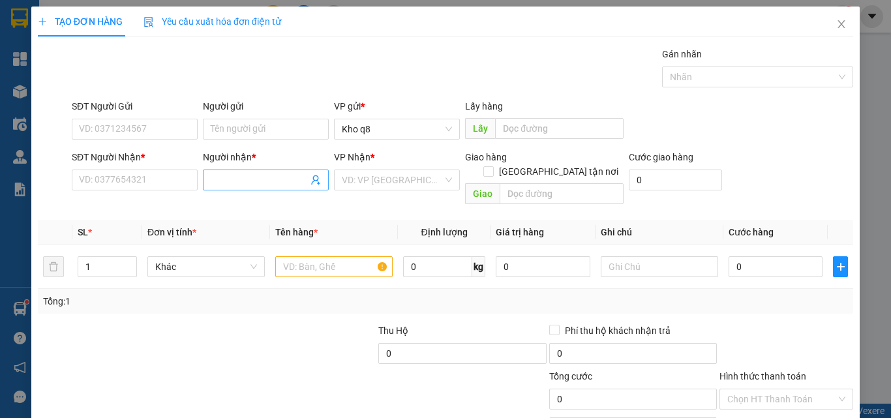
click at [219, 179] on input "Người nhận *" at bounding box center [259, 180] width 97 height 14
paste input "ô"
type input "cô hai"
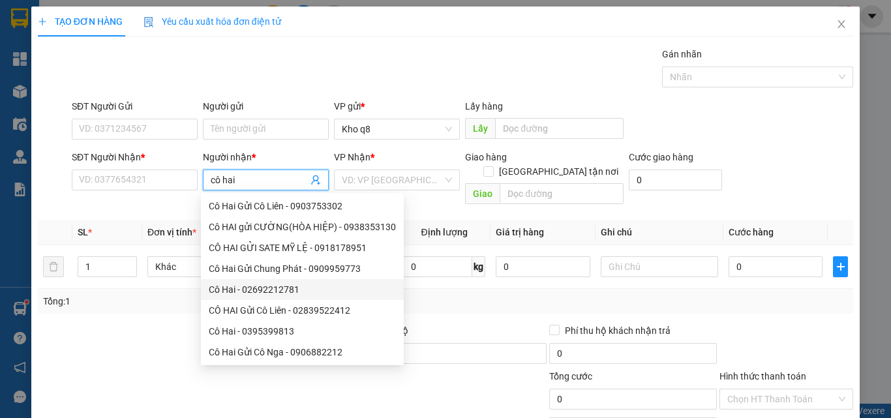
click at [284, 288] on div "Cô Hai - 02692212781" at bounding box center [302, 289] width 187 height 14
type input "02692212781"
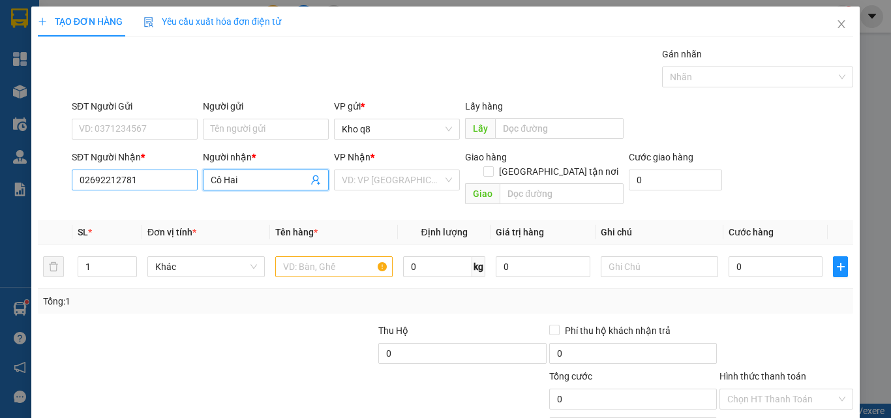
type input "Cô Hai"
click at [149, 175] on input "02692212781" at bounding box center [135, 180] width 126 height 21
type input "02692212781"
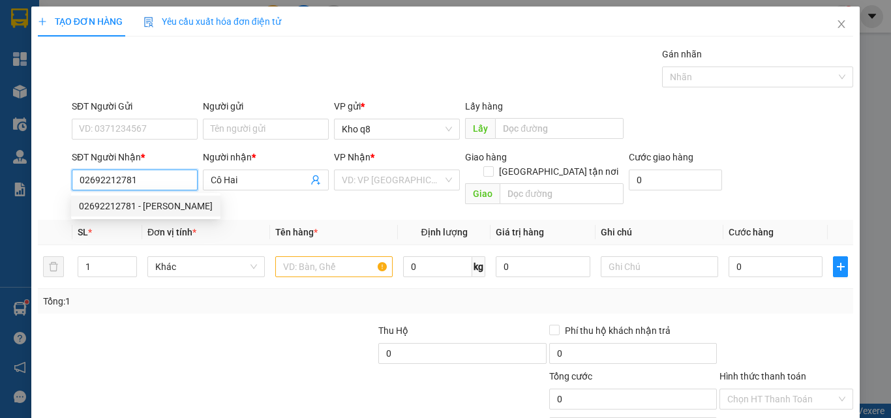
click at [123, 205] on div "02692212781 - [PERSON_NAME]" at bounding box center [146, 206] width 134 height 14
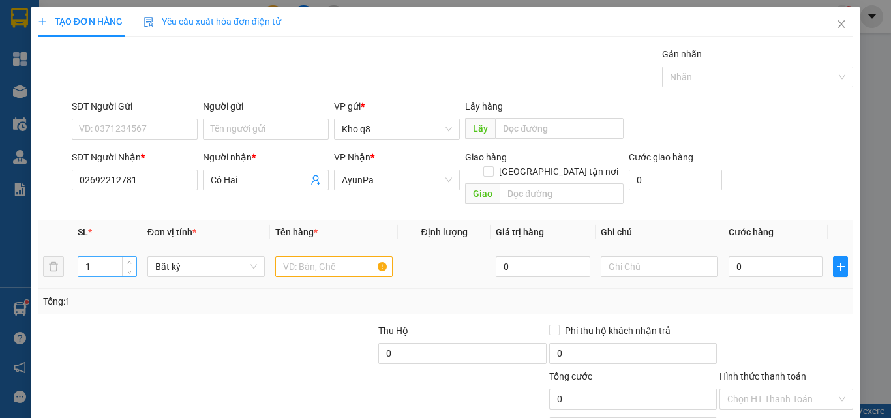
click at [110, 257] on input "1" at bounding box center [107, 267] width 58 height 20
type input "2"
click at [298, 256] on input "text" at bounding box center [333, 266] width 117 height 21
paste input "áo"
paste input "ư"
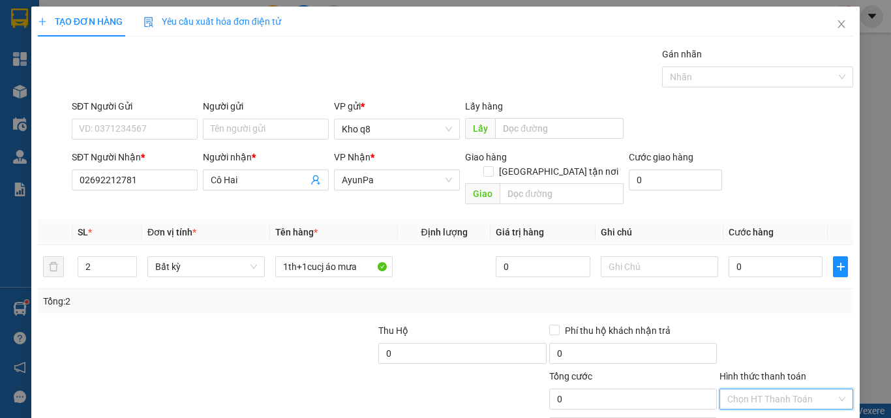
click at [769, 389] on input "Hình thức thanh toán" at bounding box center [781, 399] width 109 height 20
click at [749, 357] on div "Miễn phí" at bounding box center [778, 358] width 117 height 14
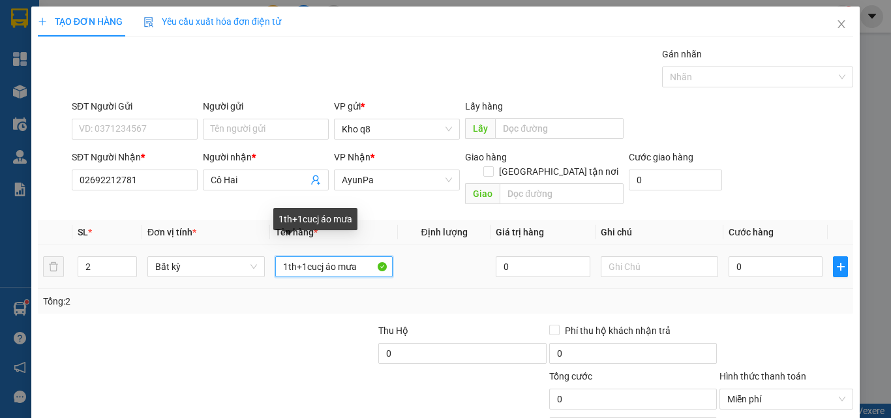
drag, startPoint x: 320, startPoint y: 254, endPoint x: 321, endPoint y: 293, distance: 38.5
click at [320, 256] on input "1th+1cucj áo mưa" at bounding box center [333, 266] width 117 height 21
paste input "ục"
type input "1th+1 cục áo mưa"
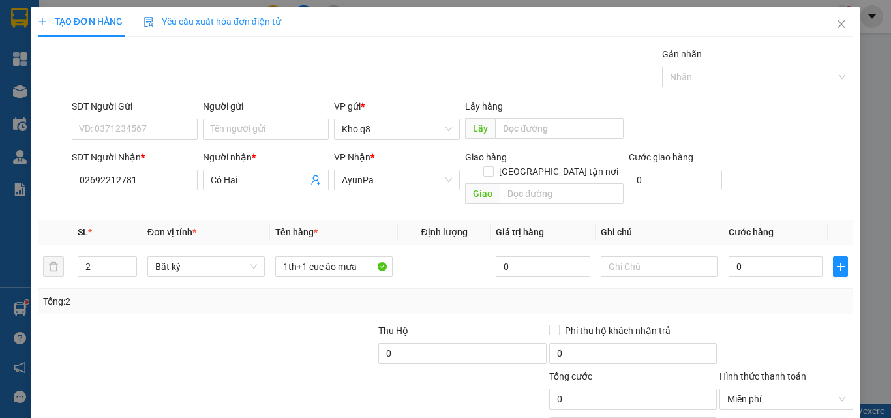
scroll to position [65, 0]
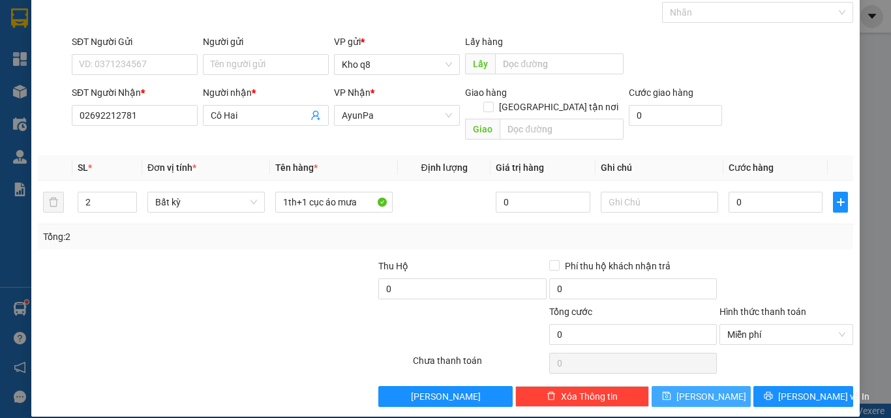
click at [696, 389] on span "[PERSON_NAME]" at bounding box center [711, 396] width 70 height 14
type input "1"
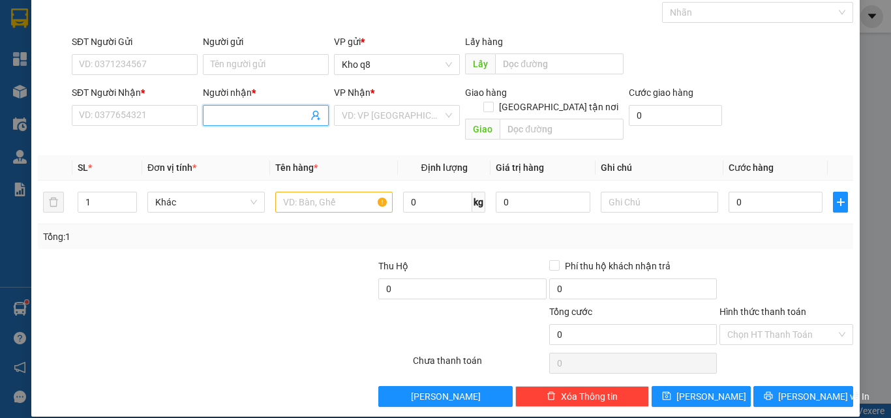
click at [252, 113] on input "Người nhận *" at bounding box center [259, 115] width 97 height 14
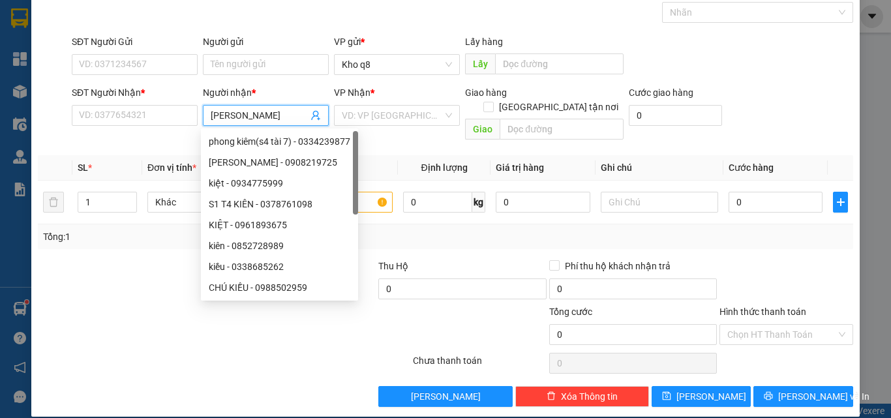
paste input "ă"
paste input "ắng"
type input "[PERSON_NAME]"
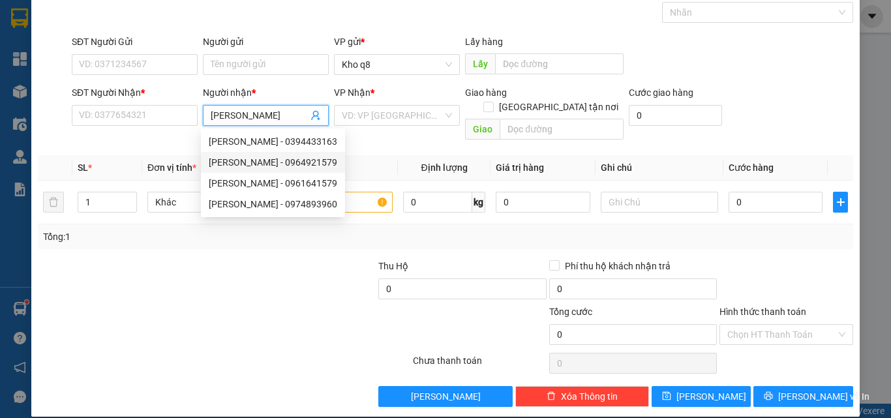
click at [278, 162] on div "[PERSON_NAME] - 0964921579" at bounding box center [273, 162] width 128 height 14
type input "0964921579"
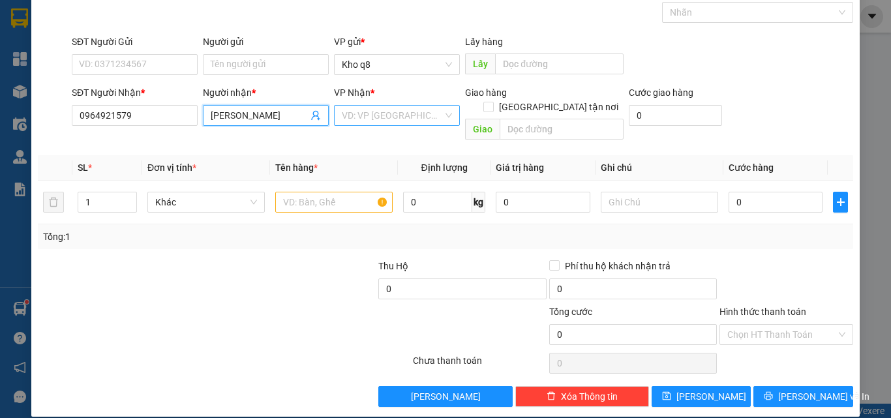
type input "[PERSON_NAME]"
click at [396, 114] on input "search" at bounding box center [392, 116] width 101 height 20
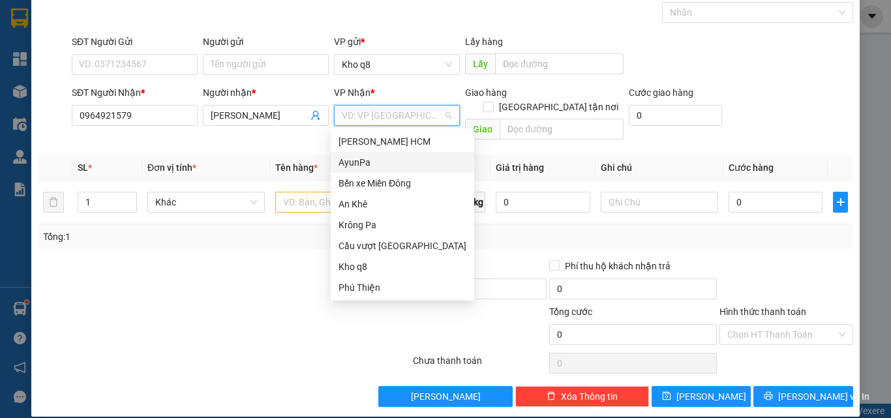
click at [351, 162] on div "AyunPa" at bounding box center [402, 162] width 128 height 14
